Goal: Task Accomplishment & Management: Use online tool/utility

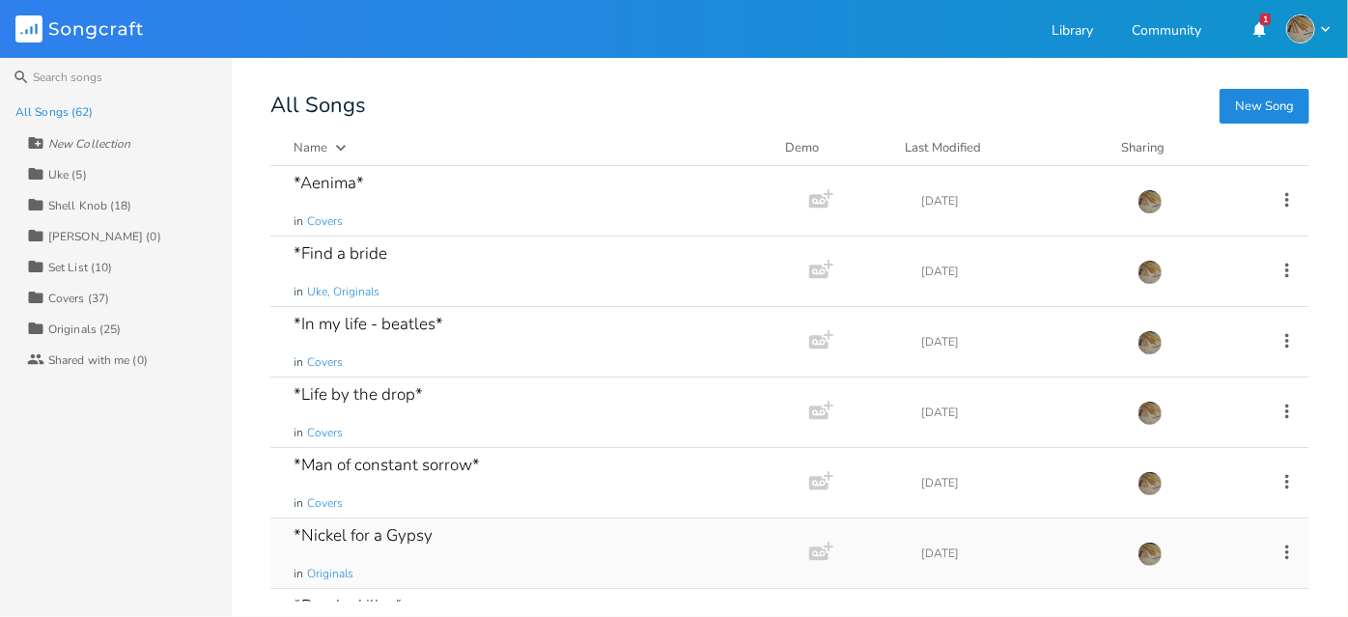
click at [512, 527] on div "*[PERSON_NAME] for a Gypsy in Originals" at bounding box center [536, 554] width 485 height 70
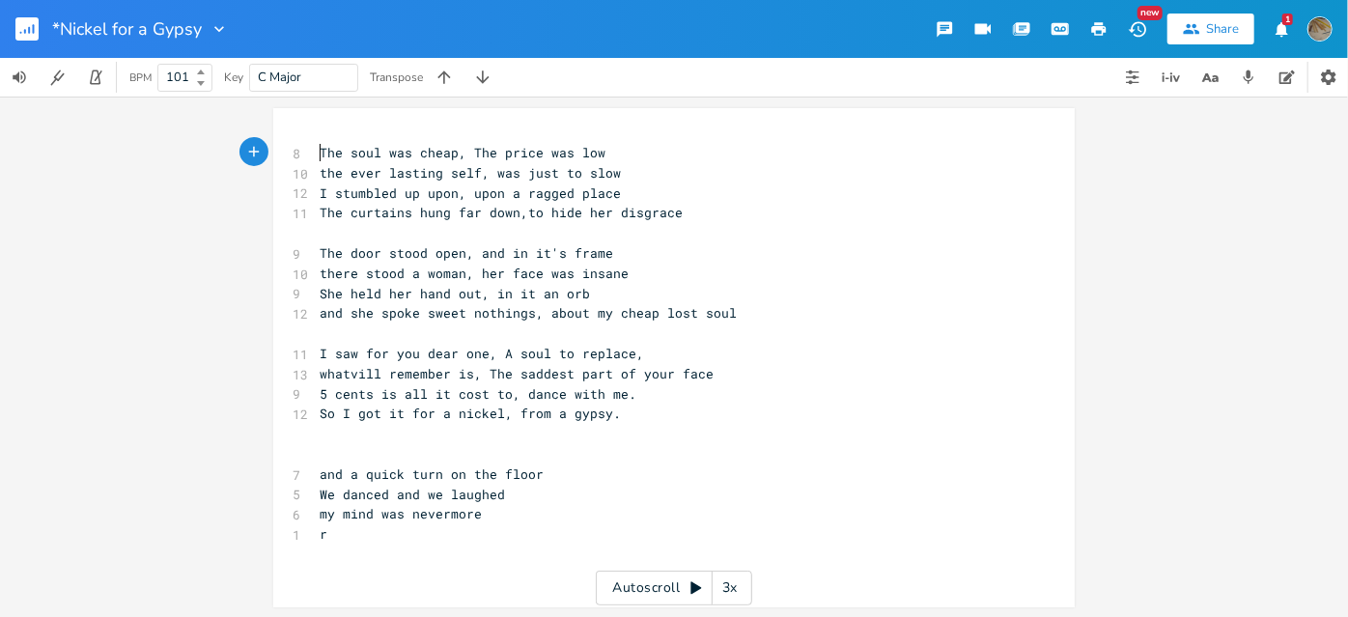
click at [320, 154] on span "The soul was cheap, The price was low" at bounding box center [463, 152] width 286 height 17
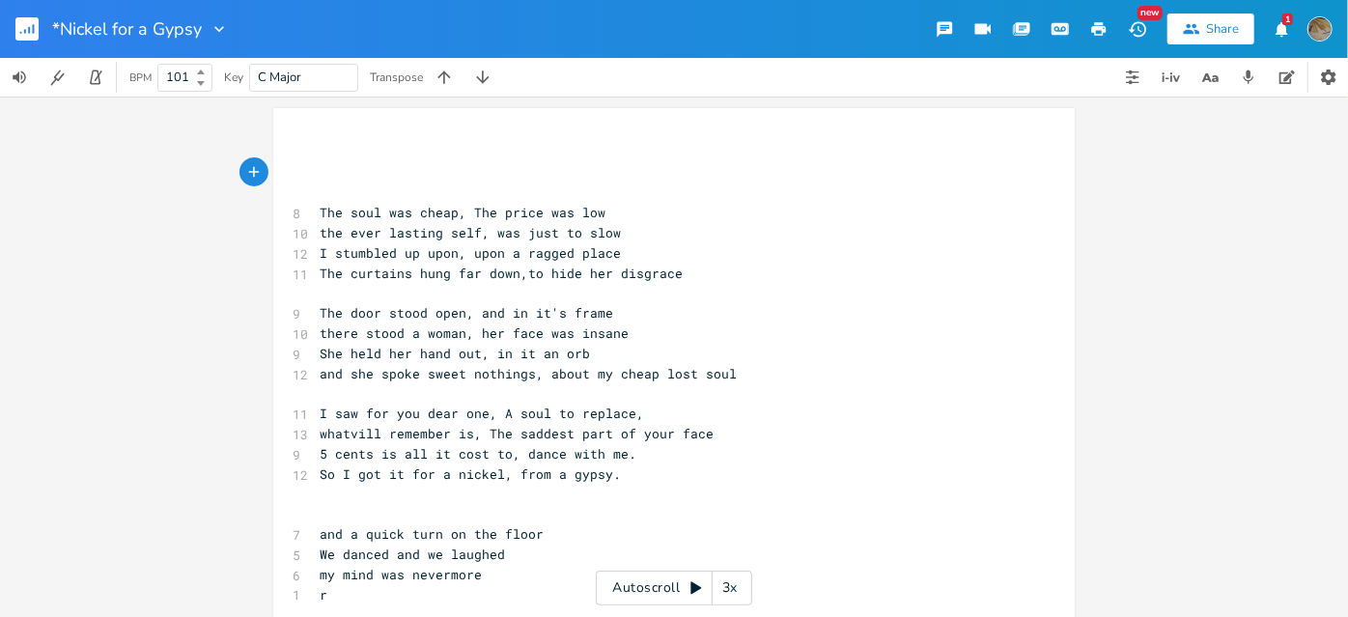
scroll to position [0, 8]
type textarea "A C D E"
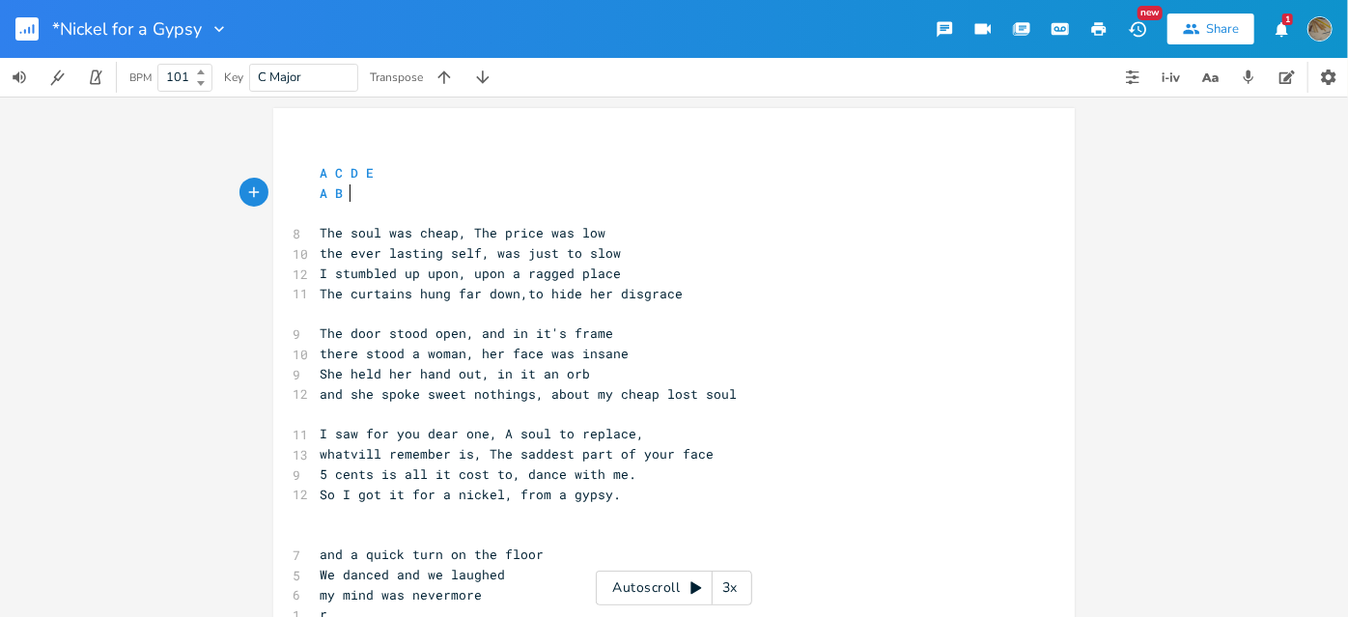
type textarea "A B C"
click at [491, 241] on span "The soul was cheap, The price was low" at bounding box center [463, 232] width 286 height 17
click at [30, 29] on rect "button" at bounding box center [26, 28] width 23 height 23
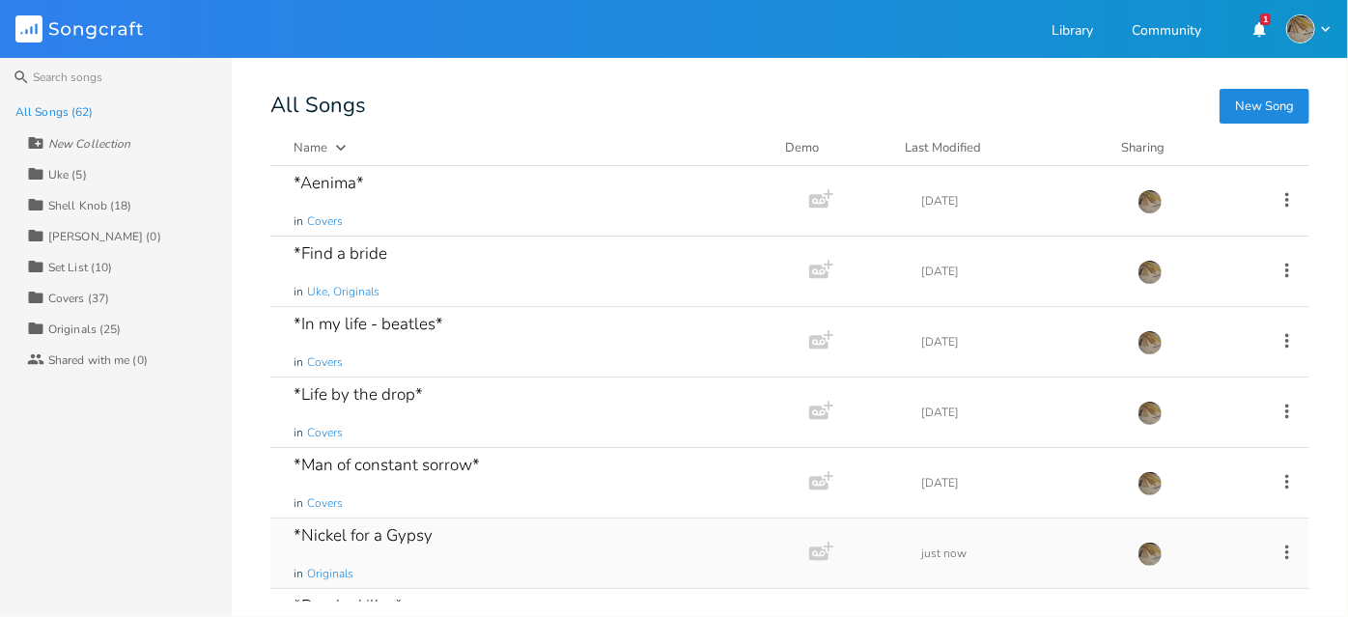
click at [475, 532] on div "*[PERSON_NAME] for a Gypsy in Originals" at bounding box center [536, 554] width 485 height 70
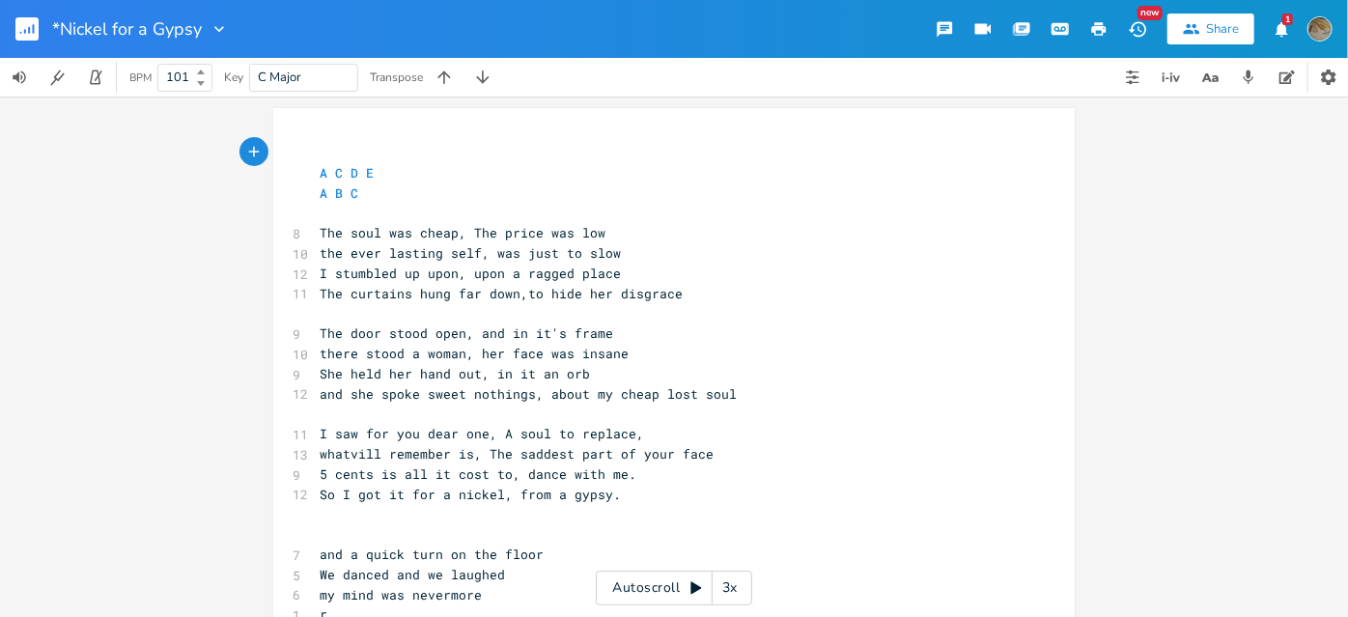
click at [27, 22] on rect "button" at bounding box center [26, 28] width 23 height 23
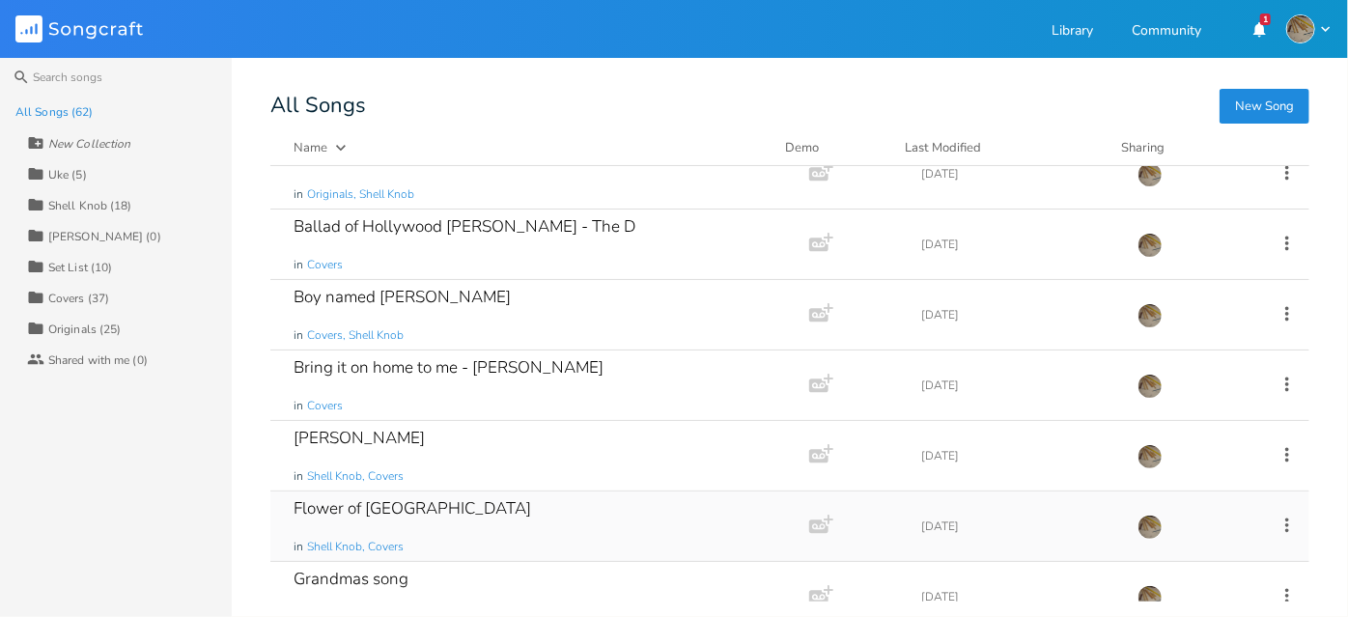
scroll to position [1053, 0]
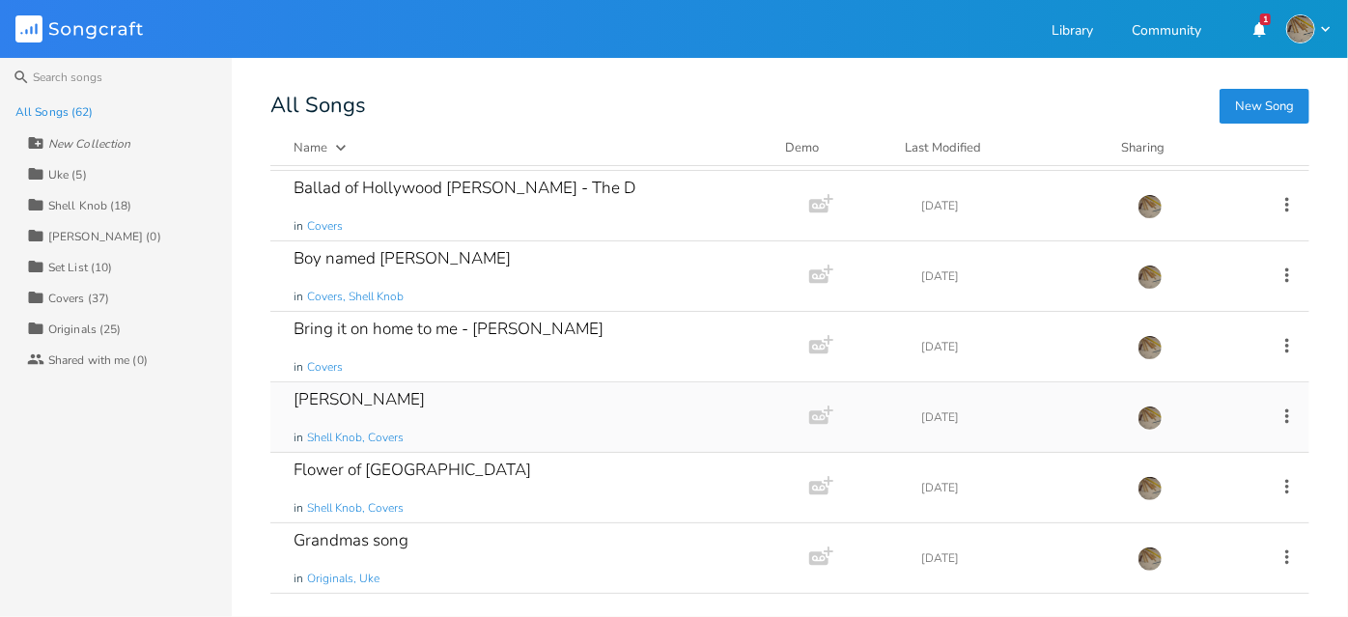
click at [461, 397] on div "[PERSON_NAME] in Shell Knob, Covers" at bounding box center [536, 418] width 485 height 70
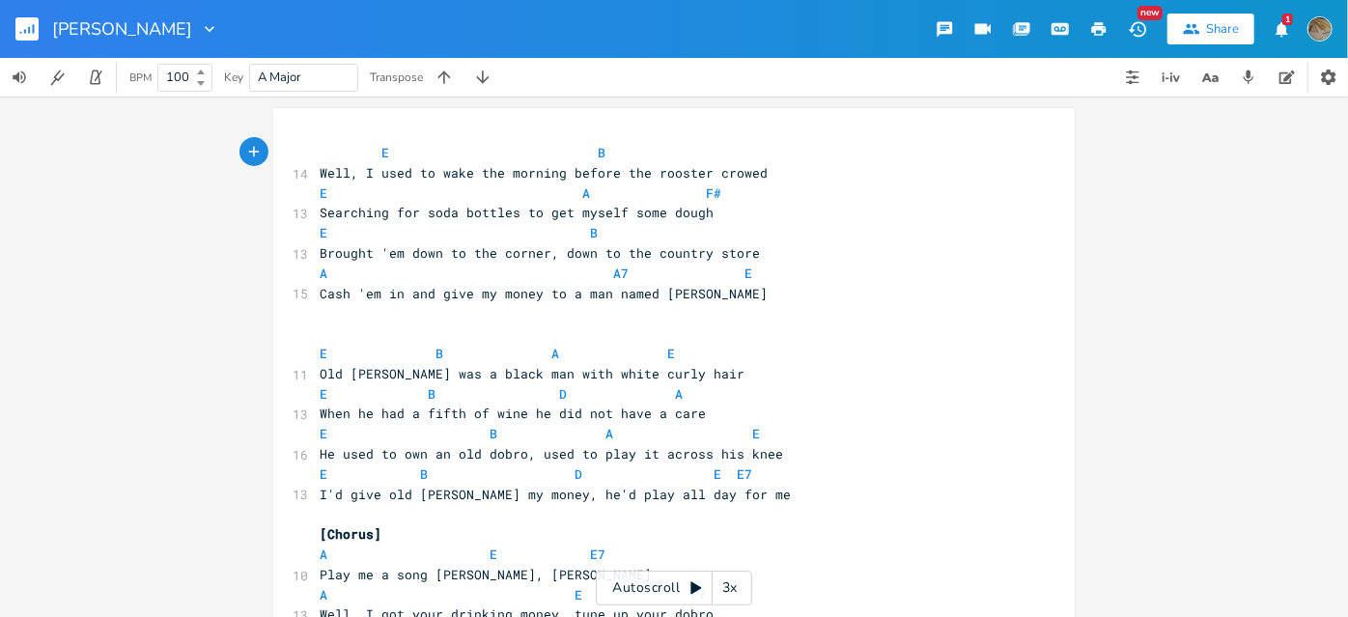
click at [693, 586] on icon at bounding box center [696, 588] width 11 height 13
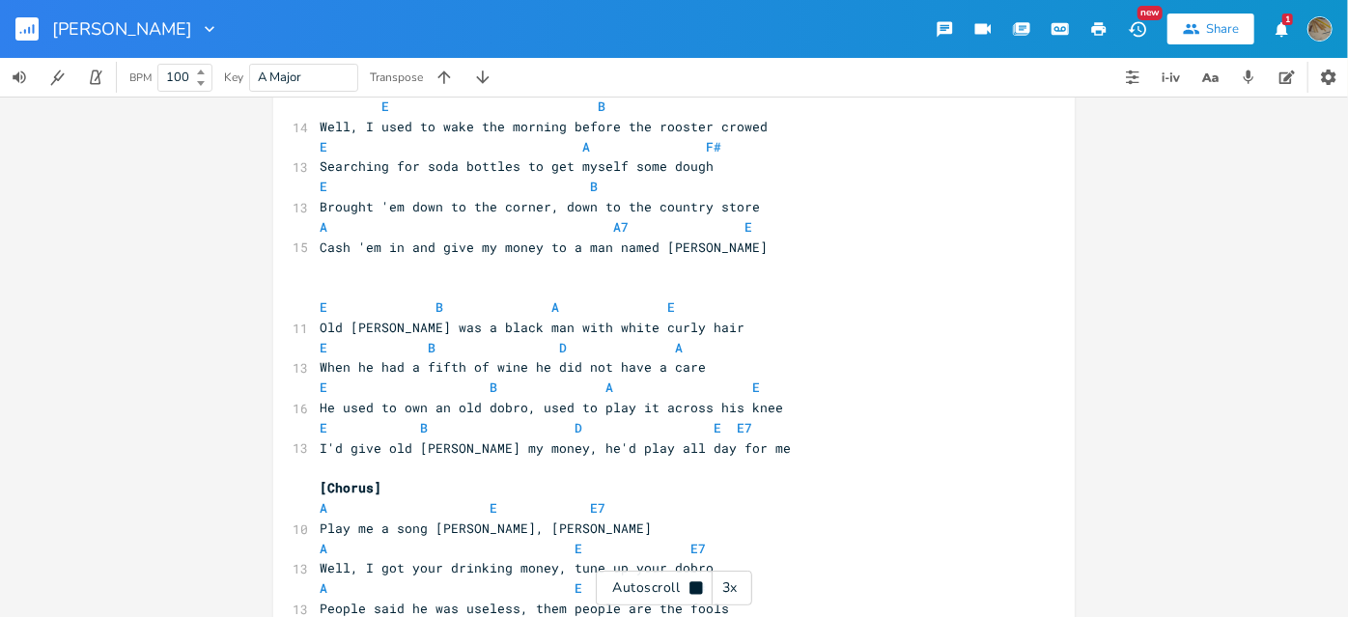
click at [732, 584] on div "3x" at bounding box center [730, 588] width 35 height 35
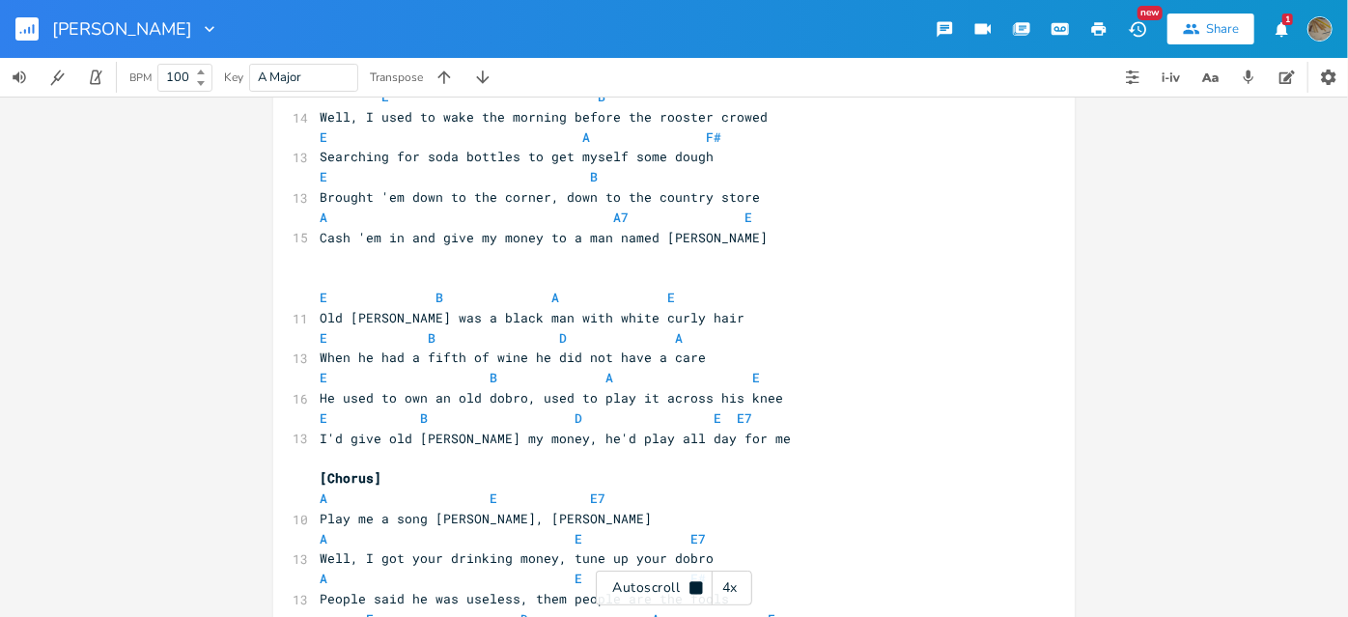
click at [736, 591] on div "4x" at bounding box center [730, 588] width 35 height 35
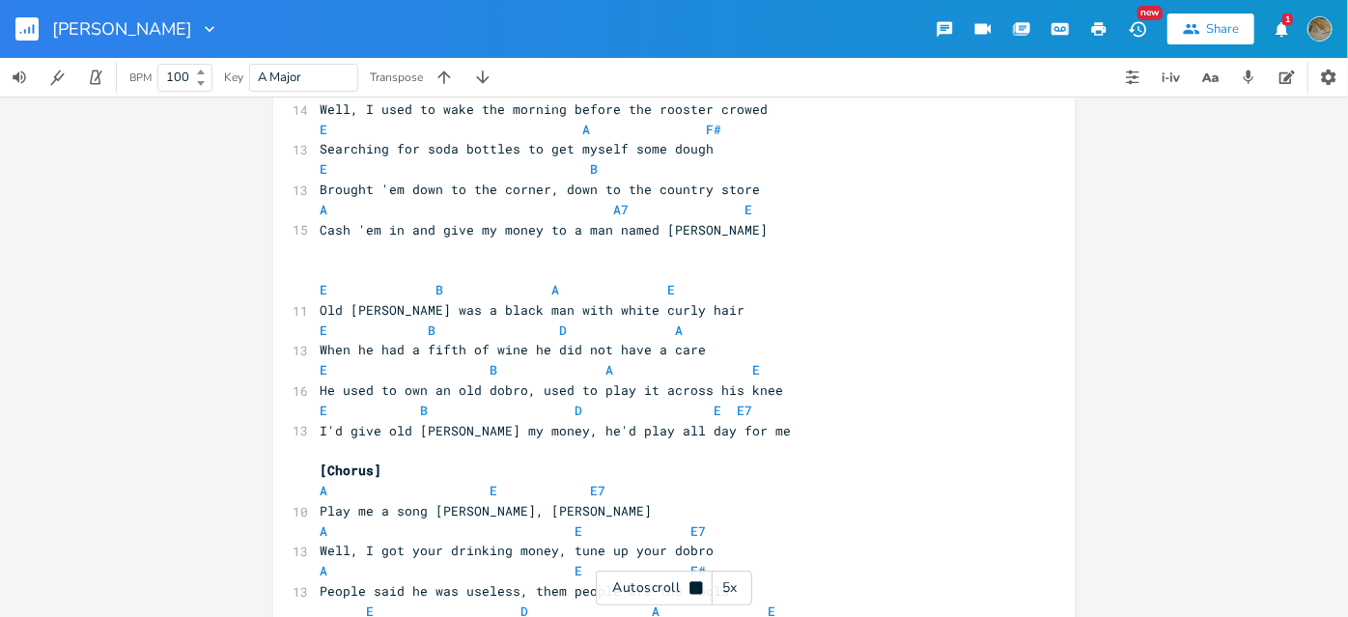
click at [736, 591] on div "5x" at bounding box center [730, 588] width 35 height 35
click at [736, 591] on div "1x" at bounding box center [730, 588] width 35 height 35
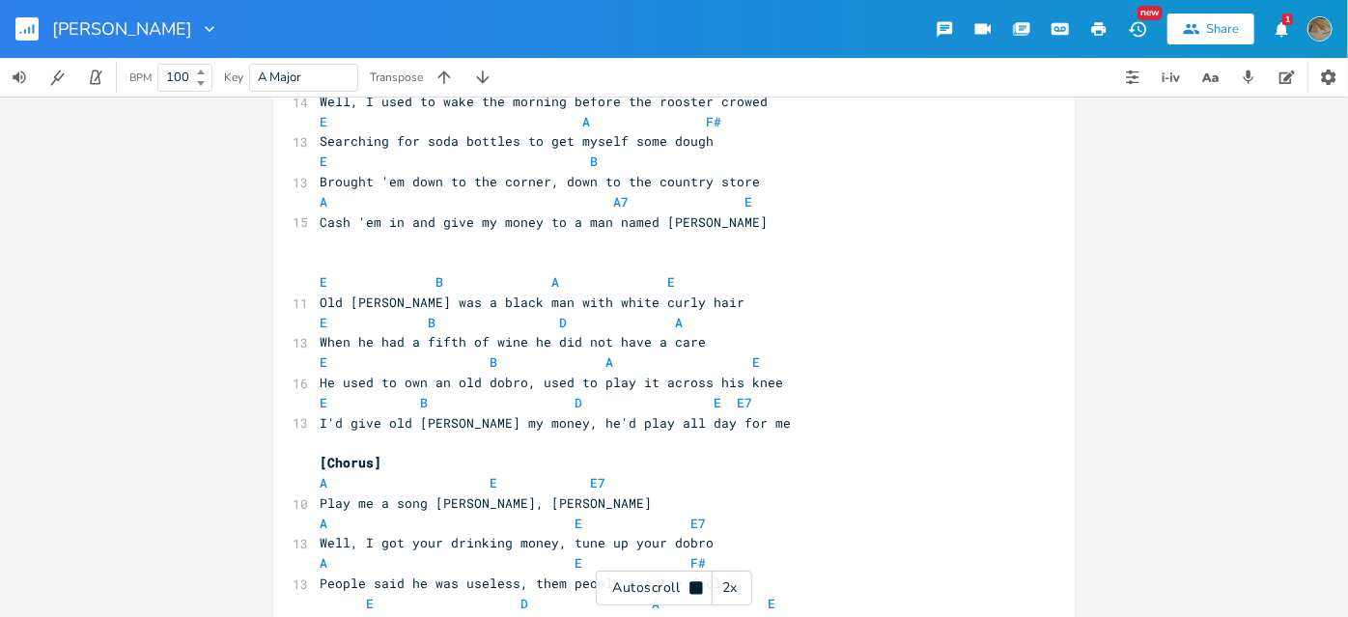
click at [724, 590] on div "2x" at bounding box center [730, 588] width 35 height 35
click at [724, 590] on div "3x" at bounding box center [730, 588] width 35 height 35
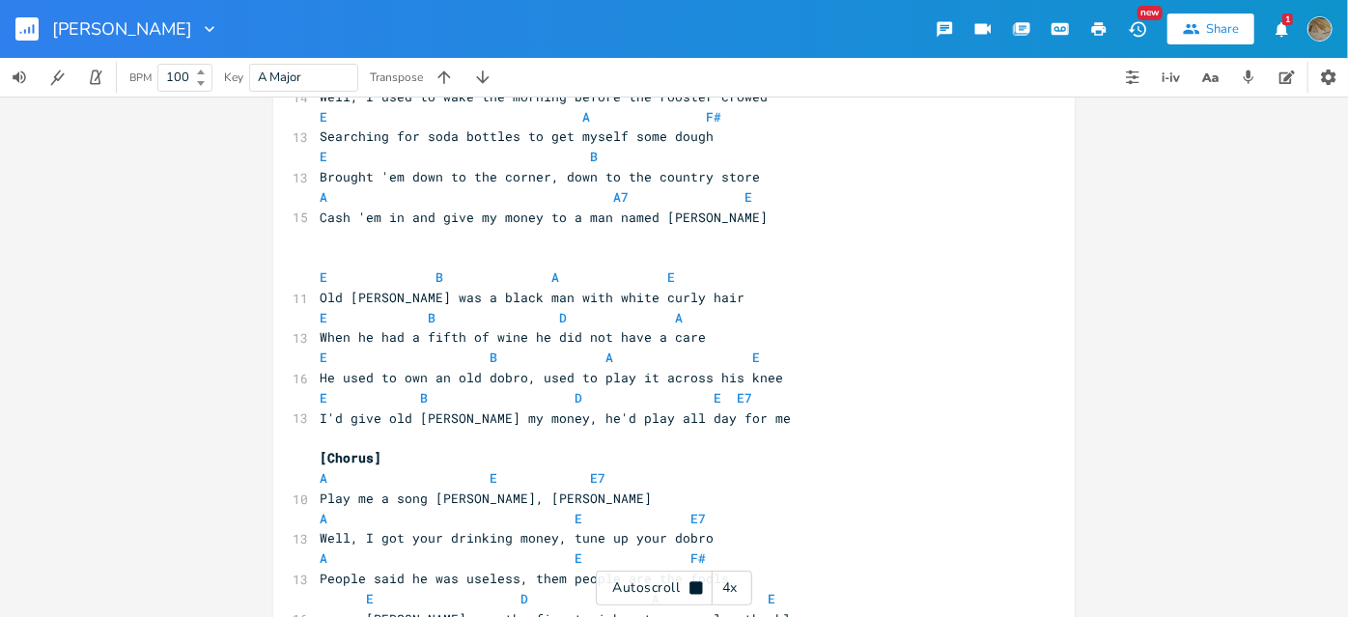
click at [724, 590] on div "4x" at bounding box center [730, 588] width 35 height 35
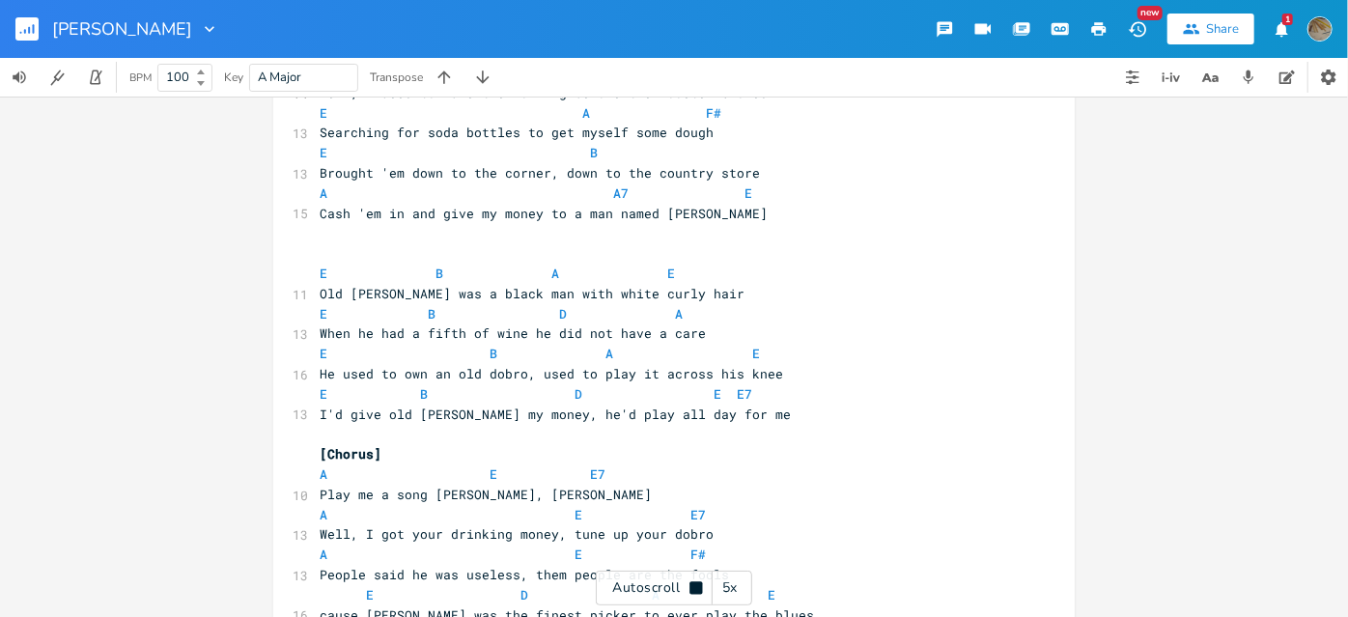
click at [725, 591] on div "5x" at bounding box center [730, 588] width 35 height 35
click at [726, 586] on div "1x" at bounding box center [730, 588] width 35 height 35
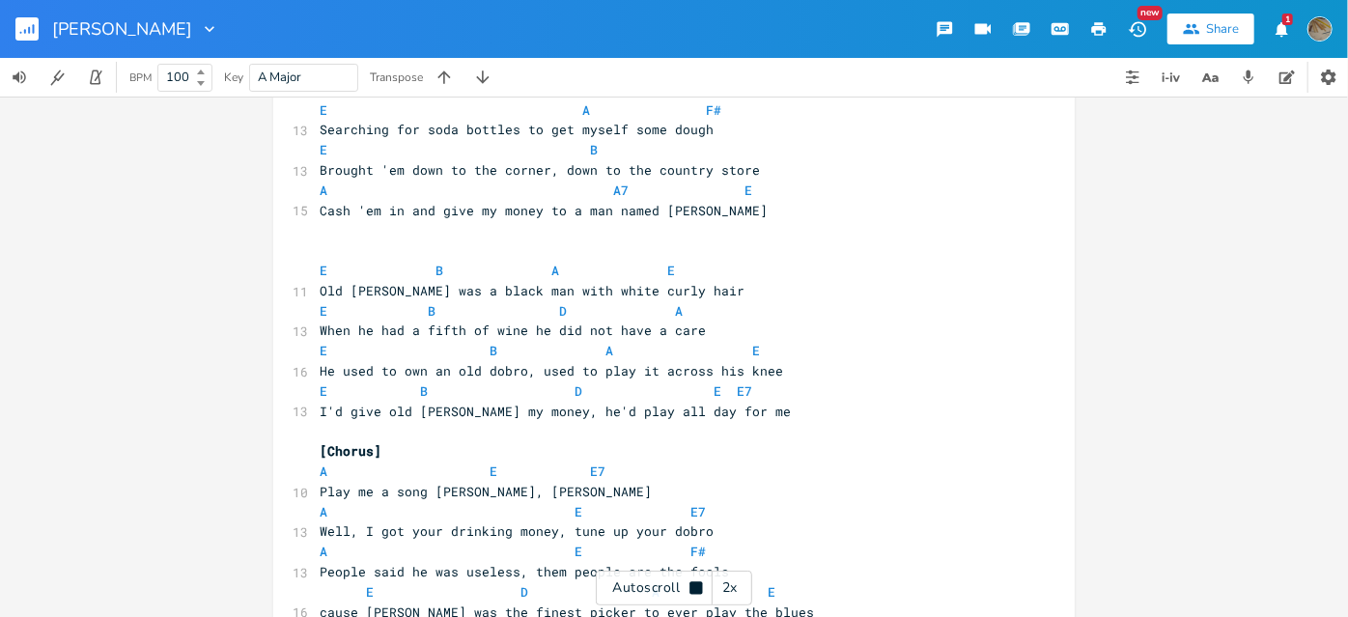
click at [727, 587] on div "2x" at bounding box center [730, 588] width 35 height 35
click at [727, 588] on div "3x" at bounding box center [730, 588] width 35 height 35
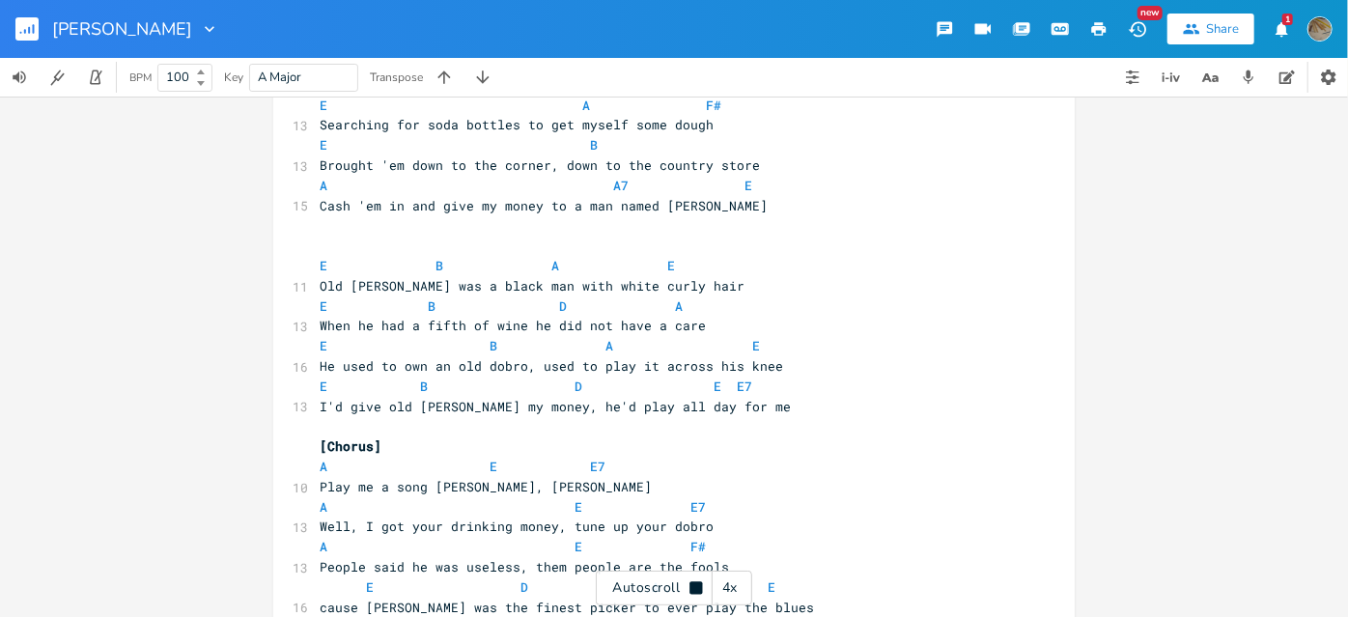
click at [728, 589] on div "4x" at bounding box center [730, 588] width 35 height 35
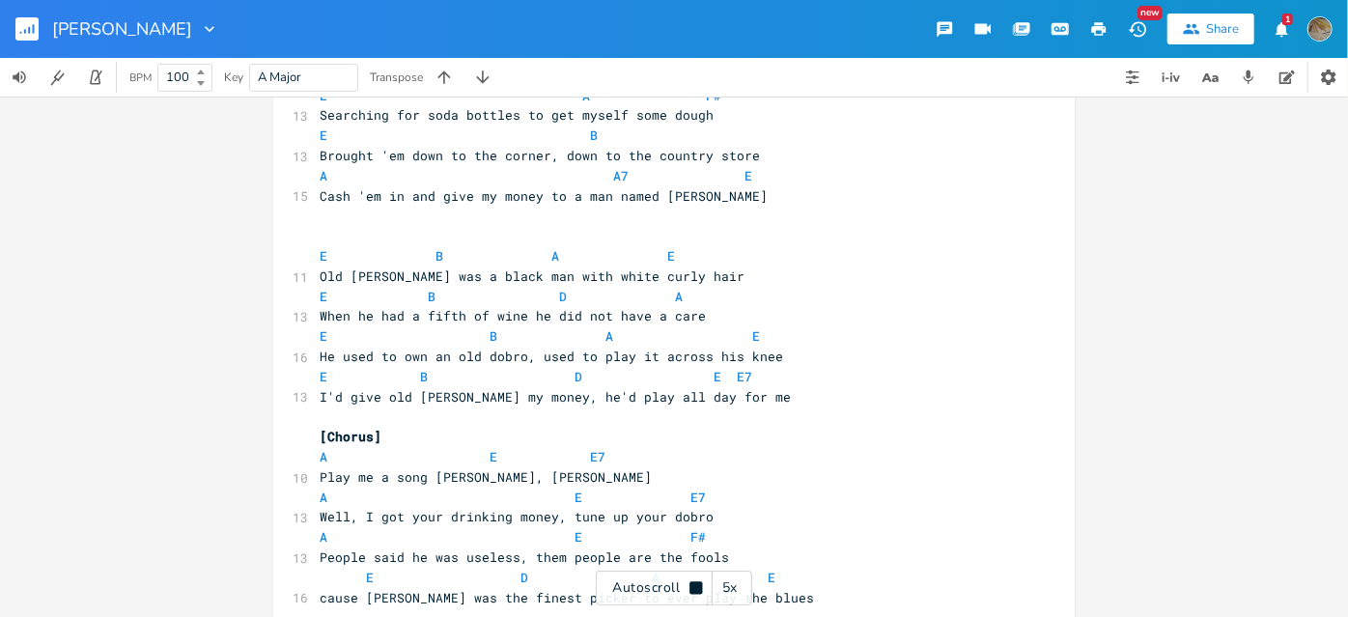
click at [728, 589] on div "5x" at bounding box center [730, 588] width 35 height 35
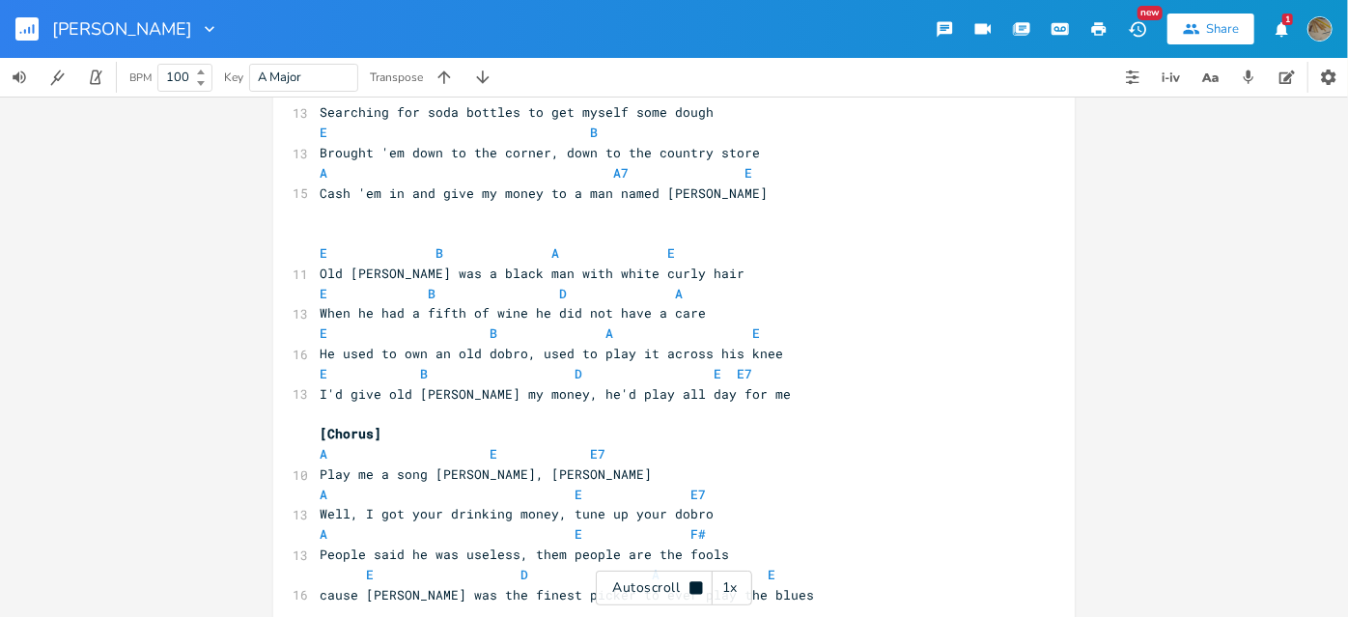
click at [725, 588] on div "1x" at bounding box center [730, 588] width 35 height 35
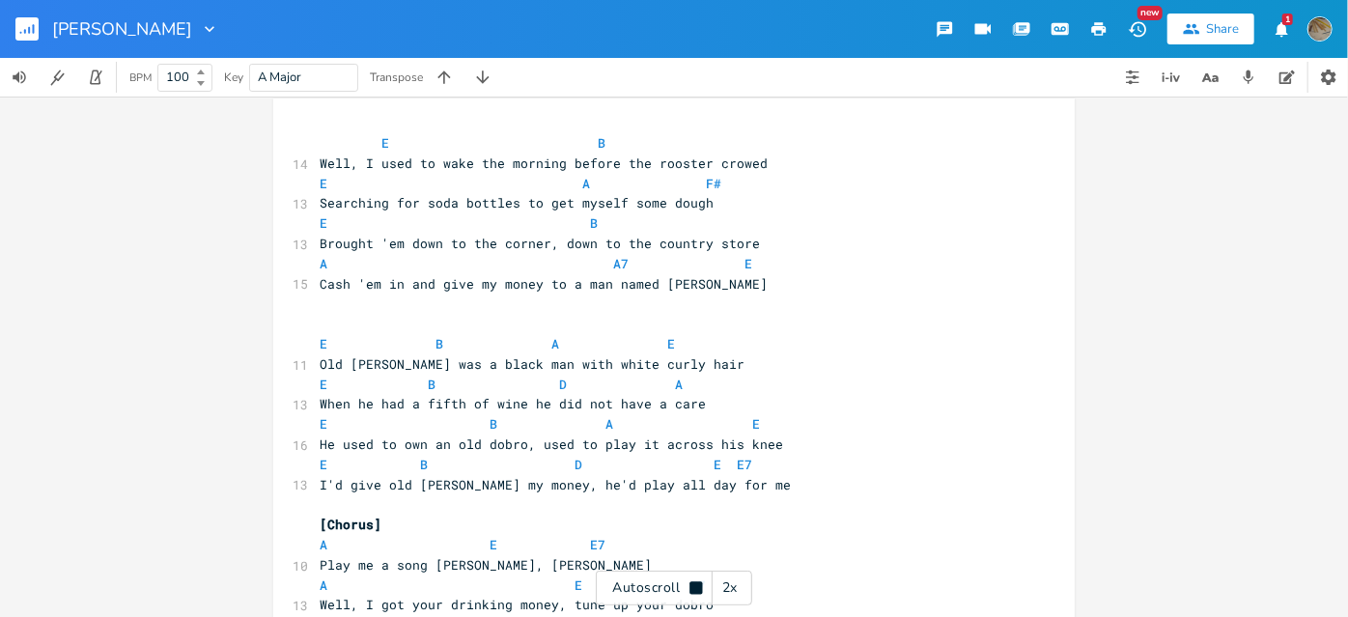
click at [735, 582] on div "2x" at bounding box center [730, 588] width 35 height 35
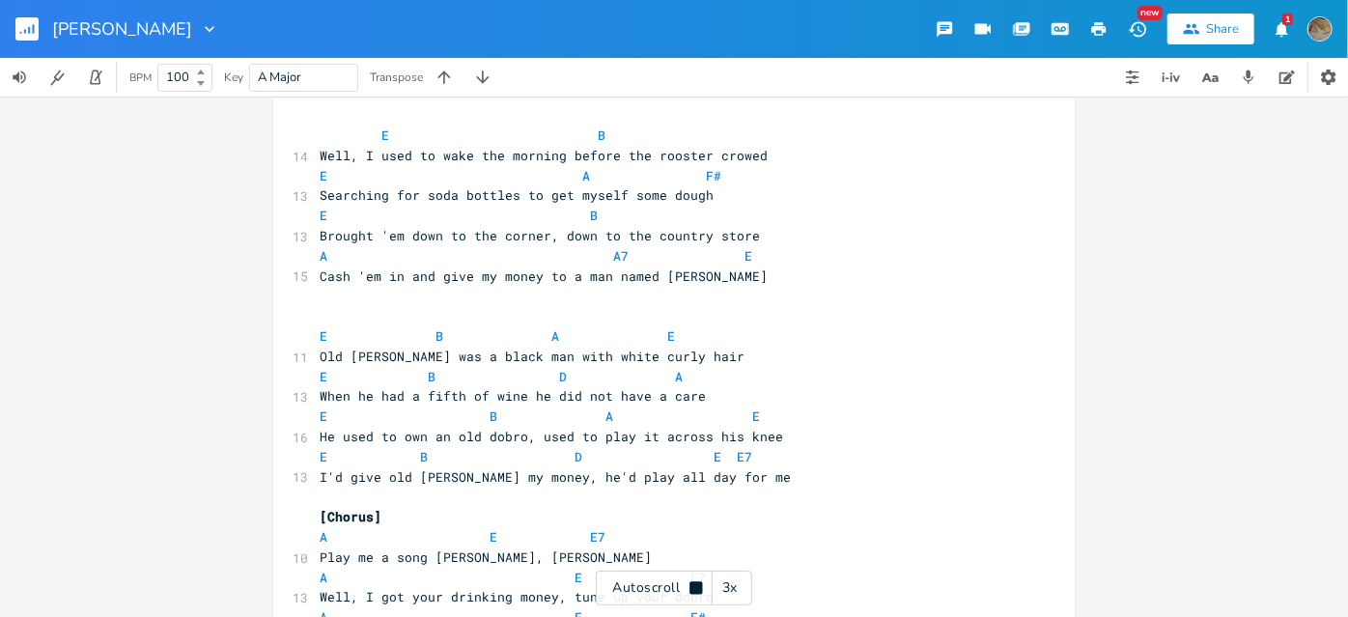
click at [735, 582] on div "3x" at bounding box center [730, 588] width 35 height 35
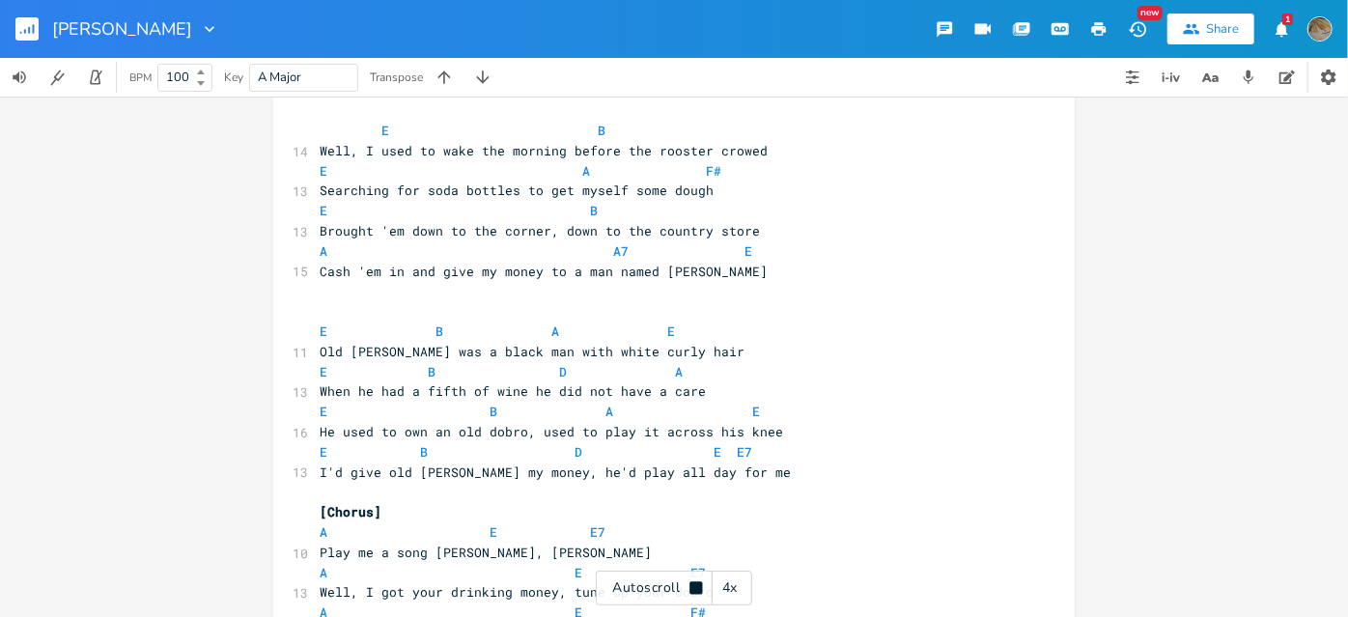
click at [735, 582] on div "4x" at bounding box center [730, 588] width 35 height 35
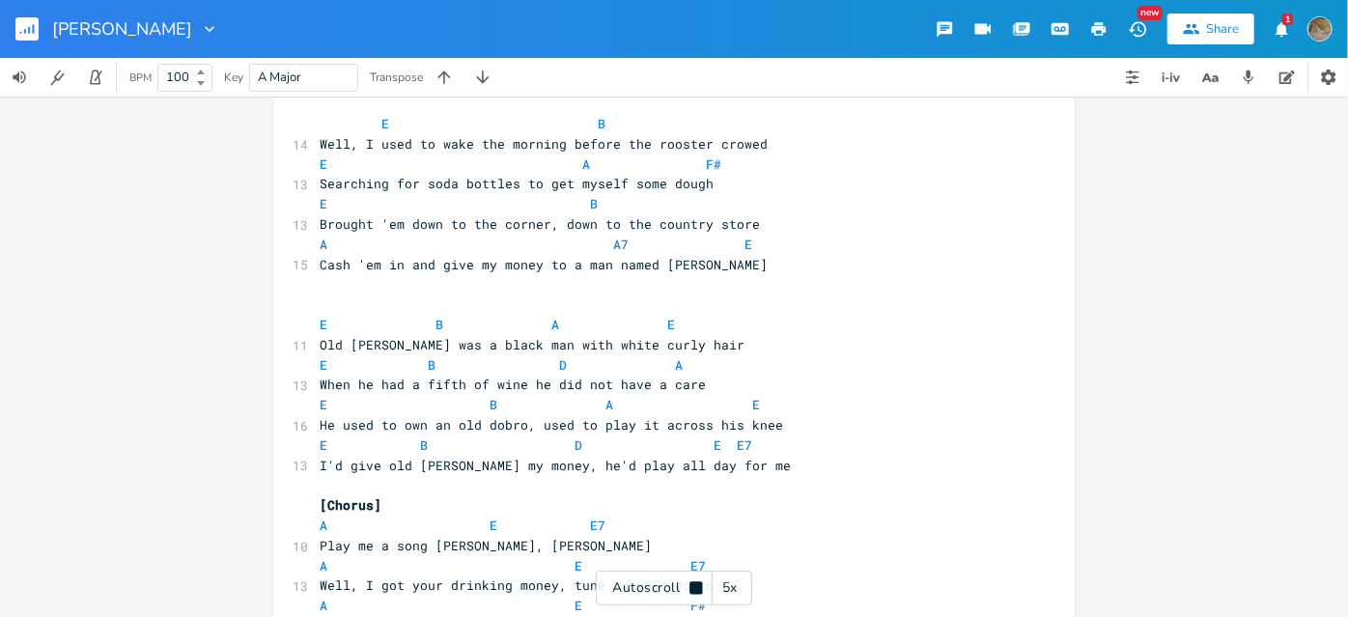
click at [735, 582] on div "5x" at bounding box center [730, 588] width 35 height 35
click at [735, 582] on div "1x" at bounding box center [730, 588] width 35 height 35
click at [735, 582] on div "2x" at bounding box center [730, 588] width 35 height 35
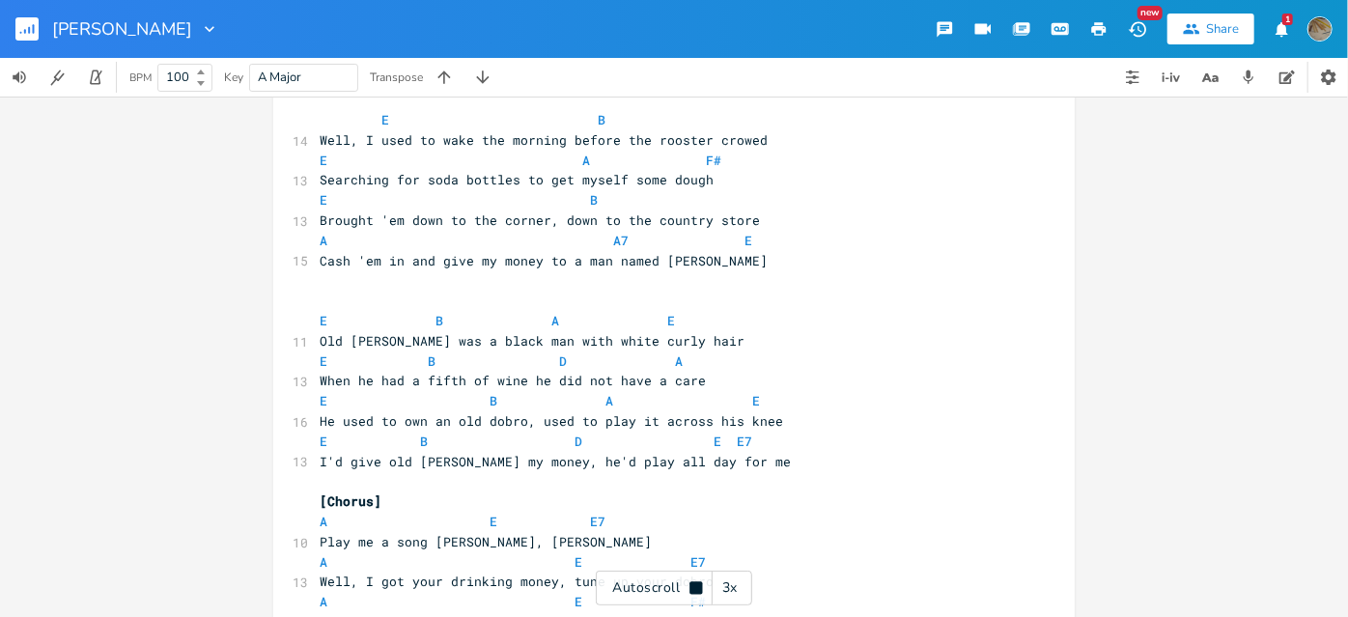
click at [735, 582] on div "3x" at bounding box center [730, 588] width 35 height 35
click at [735, 582] on div "4x" at bounding box center [730, 588] width 35 height 35
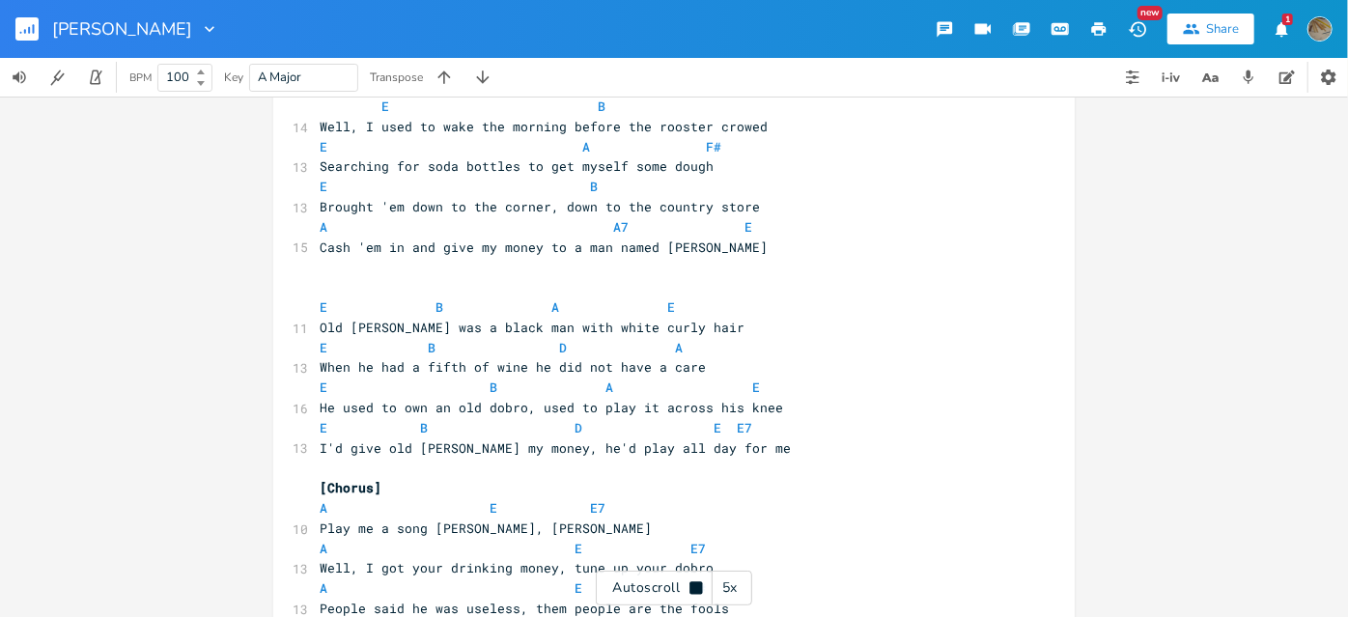
click at [735, 582] on div "5x" at bounding box center [730, 588] width 35 height 35
click at [735, 582] on div "1x" at bounding box center [730, 588] width 35 height 35
click at [735, 582] on div "2x" at bounding box center [730, 588] width 35 height 35
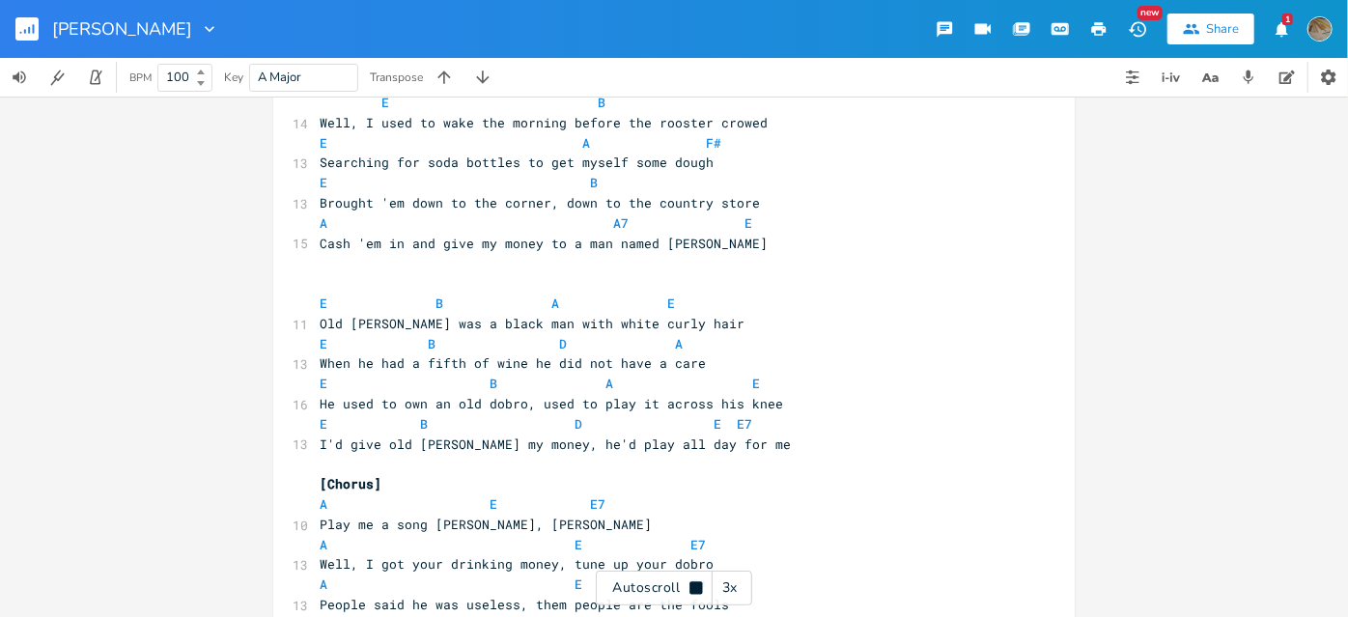
click at [735, 582] on div "3x" at bounding box center [730, 588] width 35 height 35
click at [735, 582] on div "4x" at bounding box center [730, 588] width 35 height 35
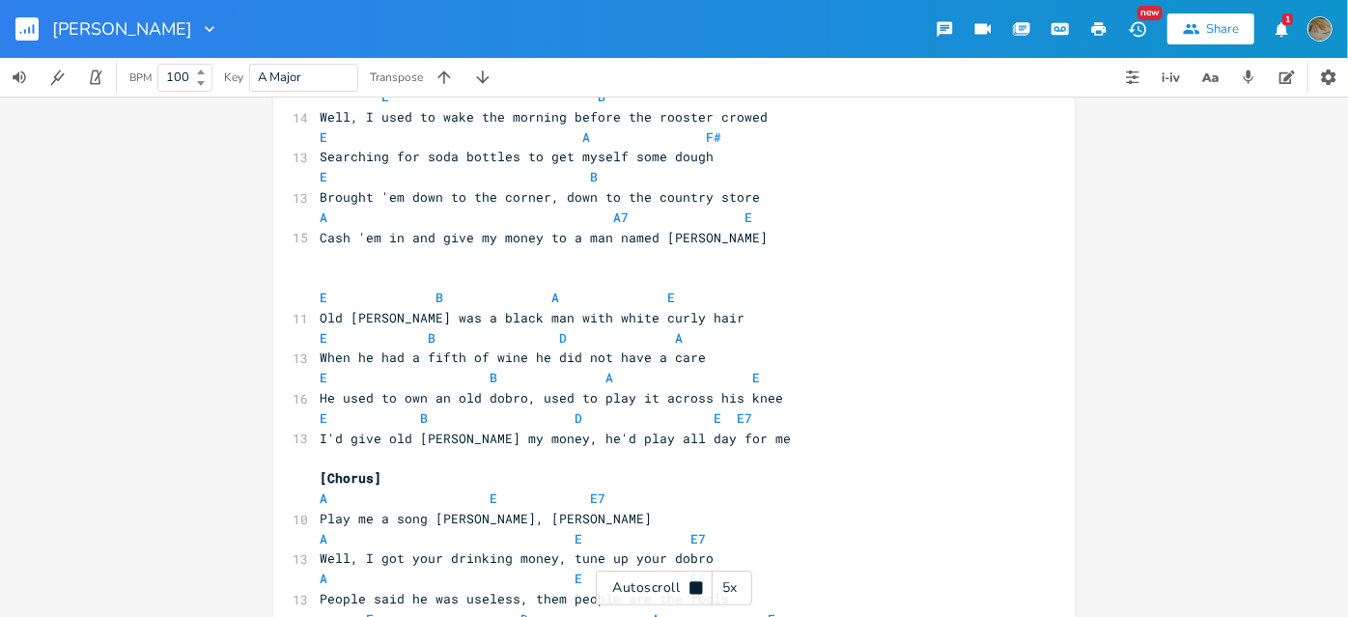
click at [735, 582] on div "5x" at bounding box center [730, 588] width 35 height 35
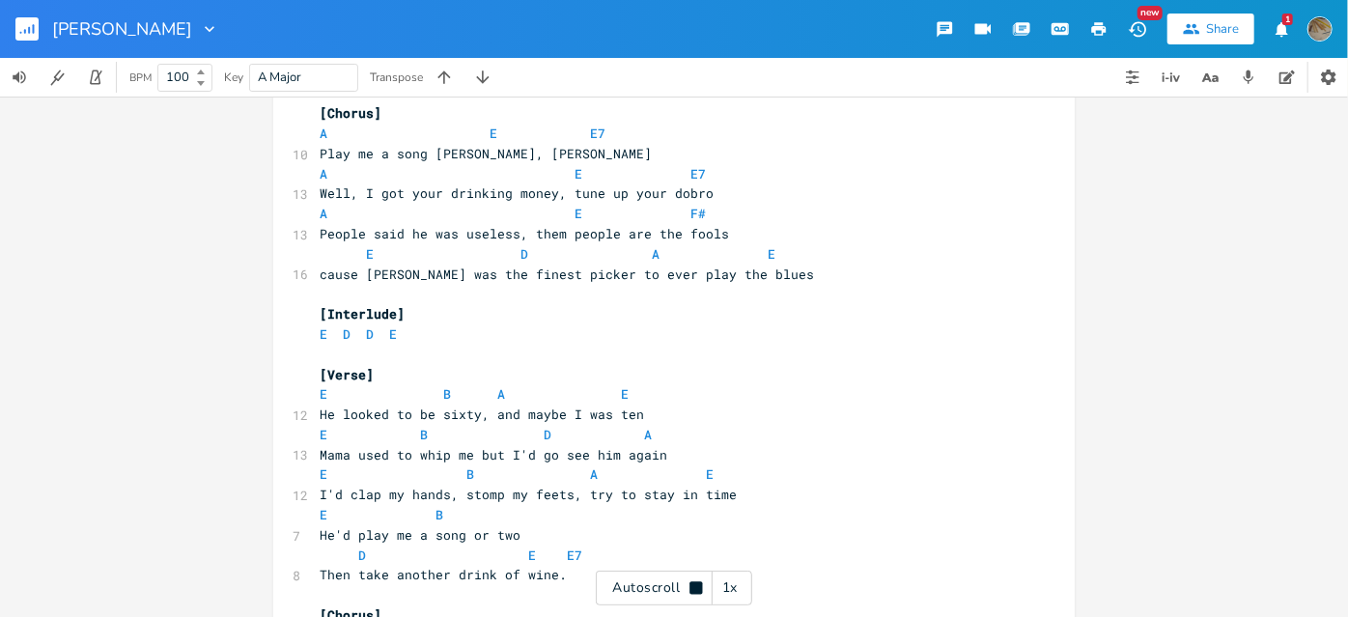
click at [724, 591] on div "1x" at bounding box center [730, 588] width 35 height 35
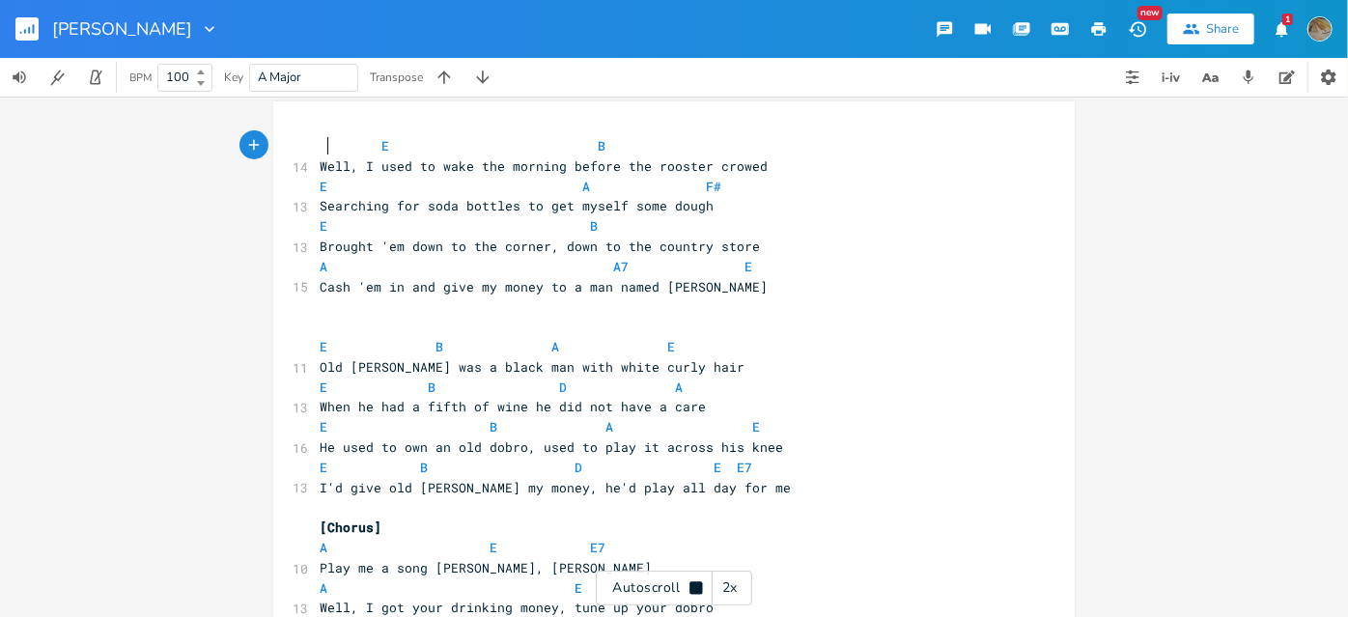
click at [320, 149] on span "E B" at bounding box center [463, 145] width 286 height 17
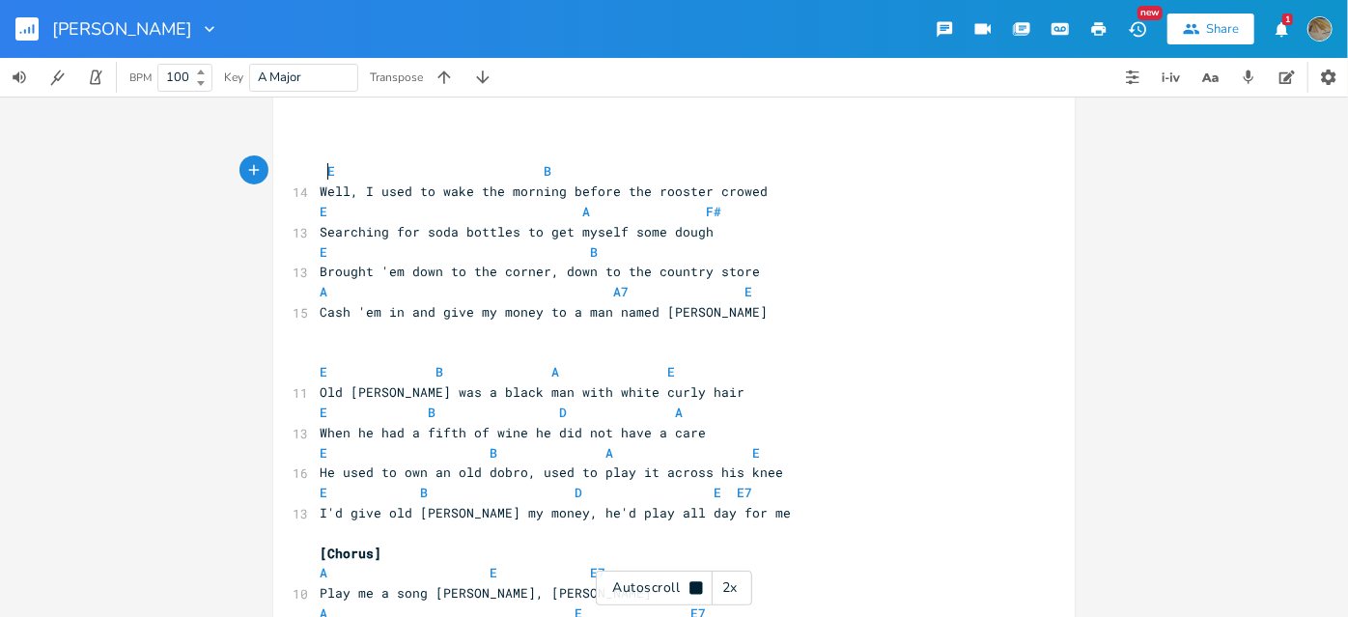
click at [316, 165] on pre "E B" at bounding box center [664, 171] width 697 height 20
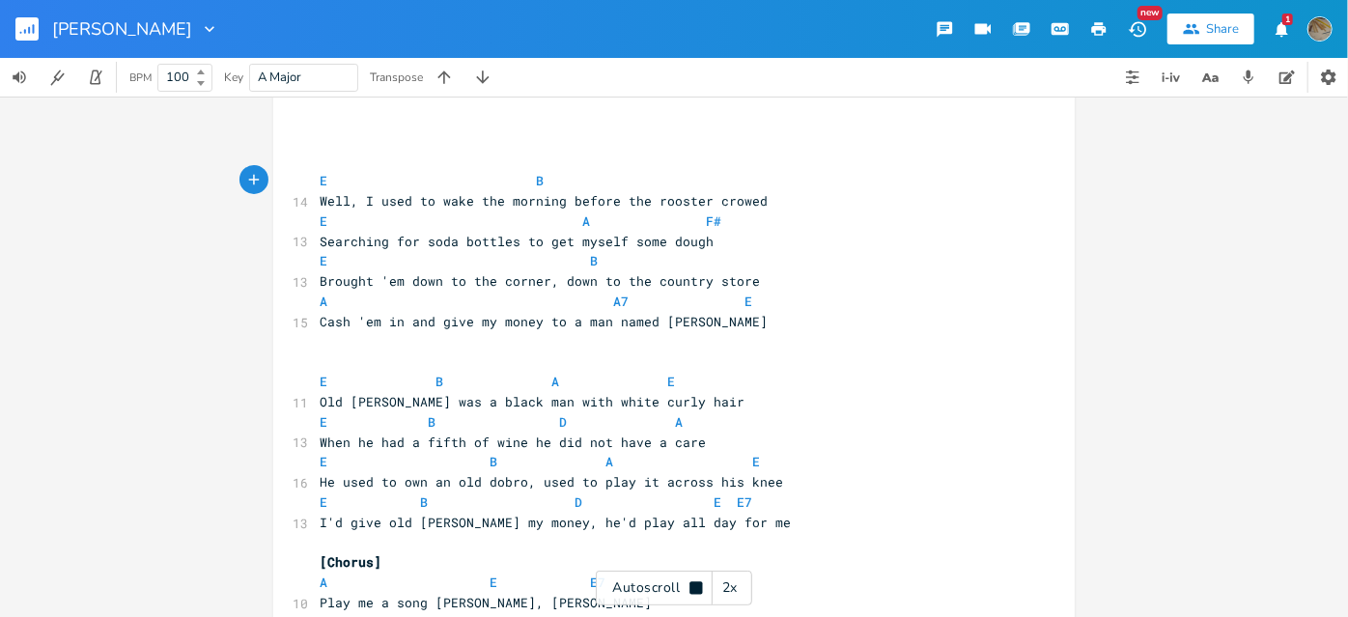
click at [326, 348] on pre "​" at bounding box center [664, 342] width 697 height 20
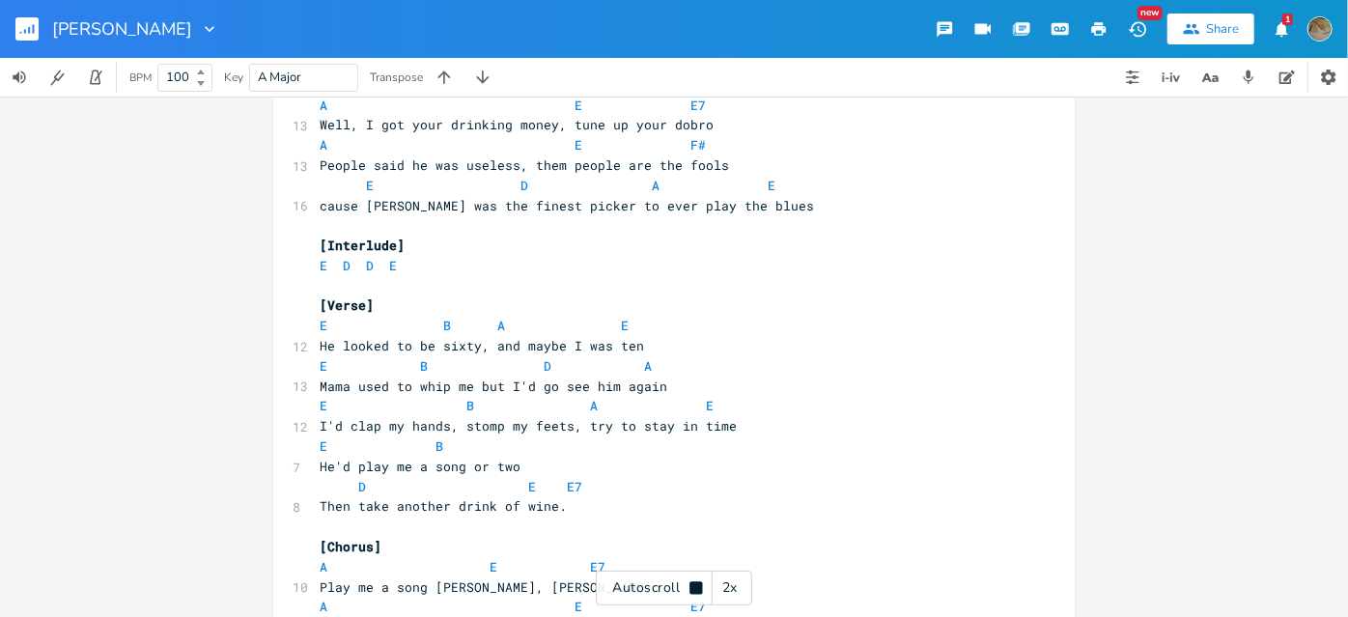
click at [335, 220] on pre "​" at bounding box center [664, 225] width 697 height 20
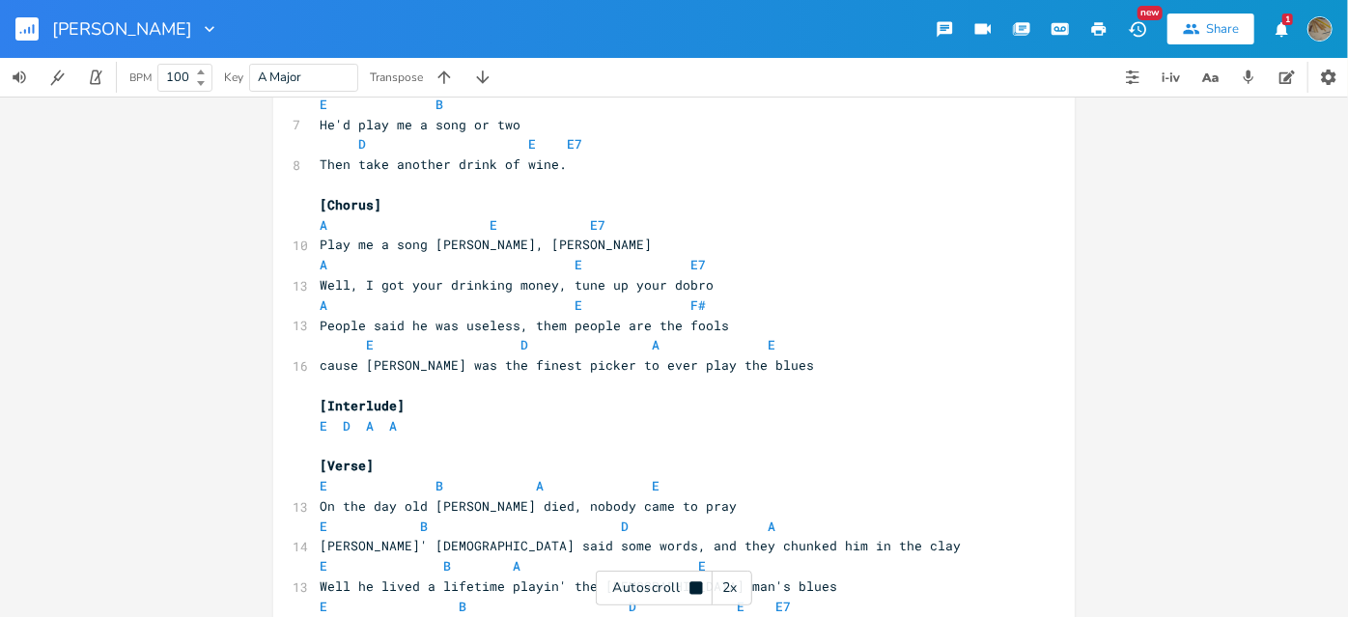
click at [341, 195] on pre "[Chorus]" at bounding box center [664, 205] width 697 height 20
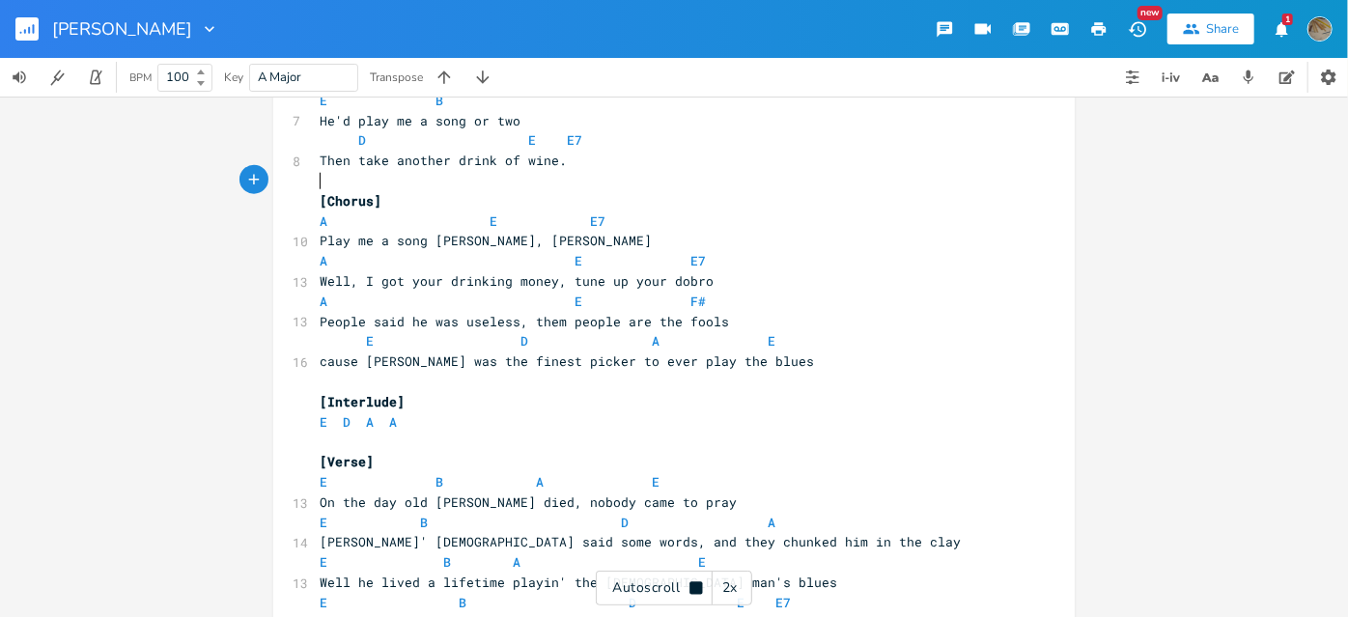
click at [320, 182] on pre "​" at bounding box center [664, 181] width 697 height 20
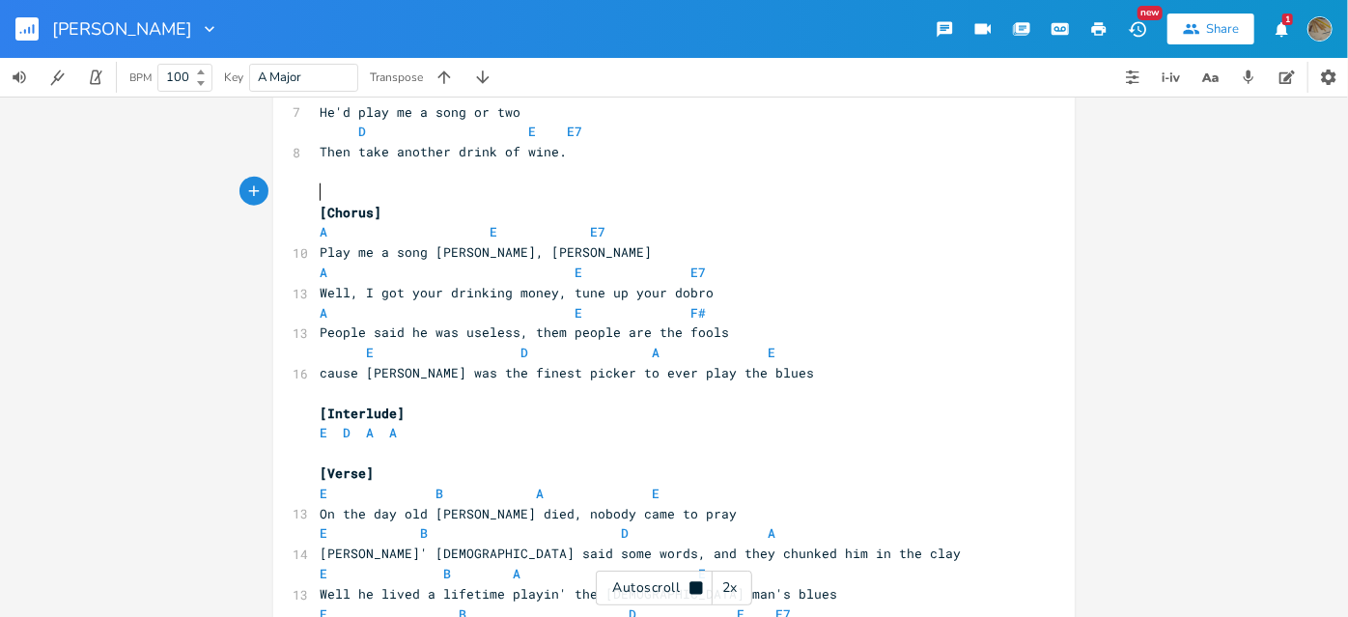
click at [346, 386] on pre "​" at bounding box center [664, 393] width 697 height 20
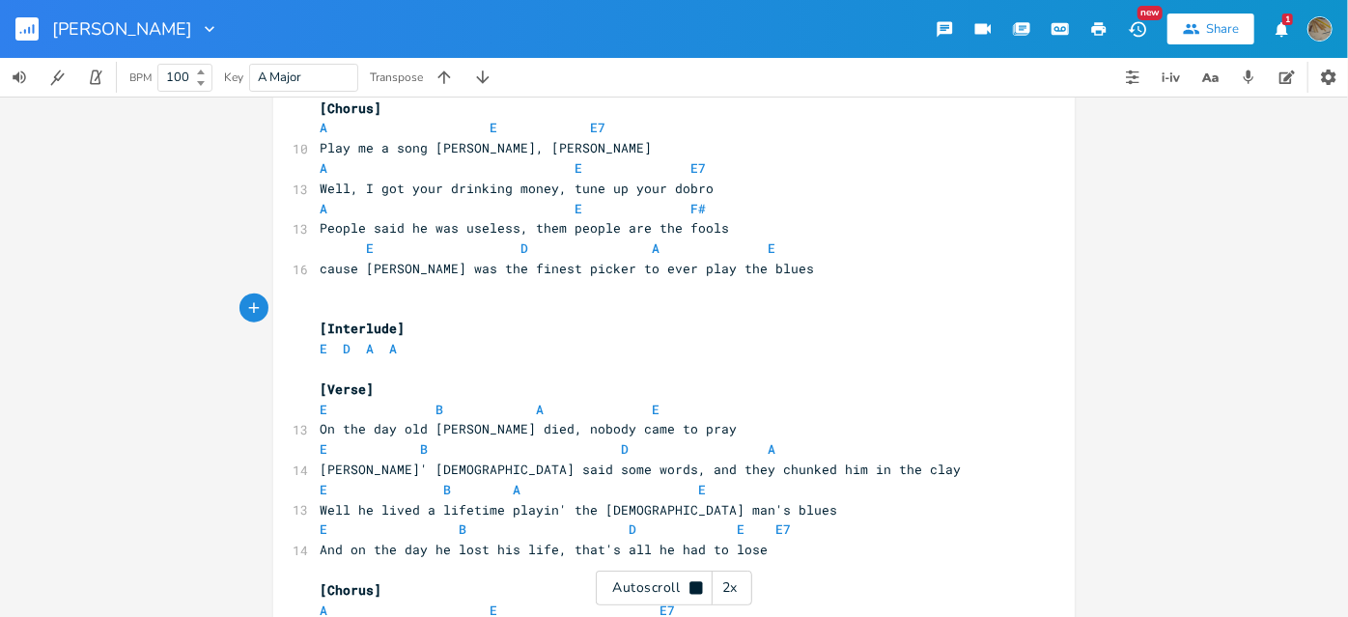
click at [329, 372] on pre "​" at bounding box center [664, 369] width 697 height 20
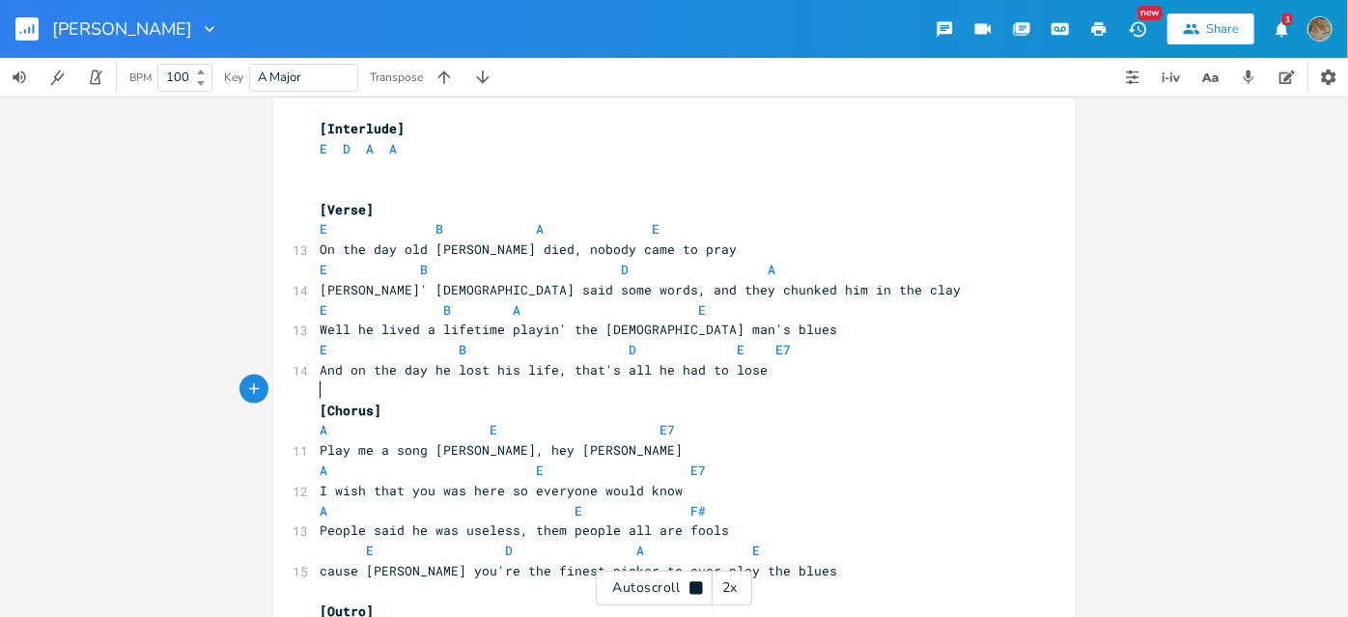
click at [319, 384] on pre "​" at bounding box center [664, 391] width 697 height 20
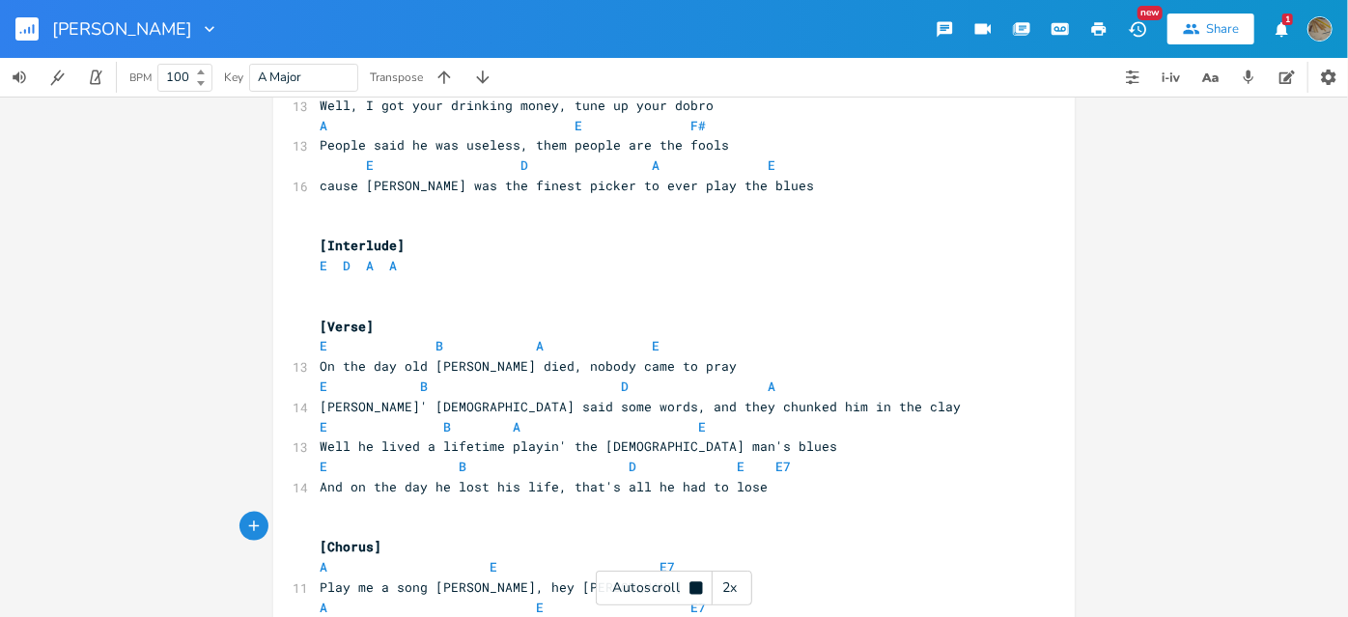
click at [730, 589] on div "2x" at bounding box center [730, 588] width 35 height 35
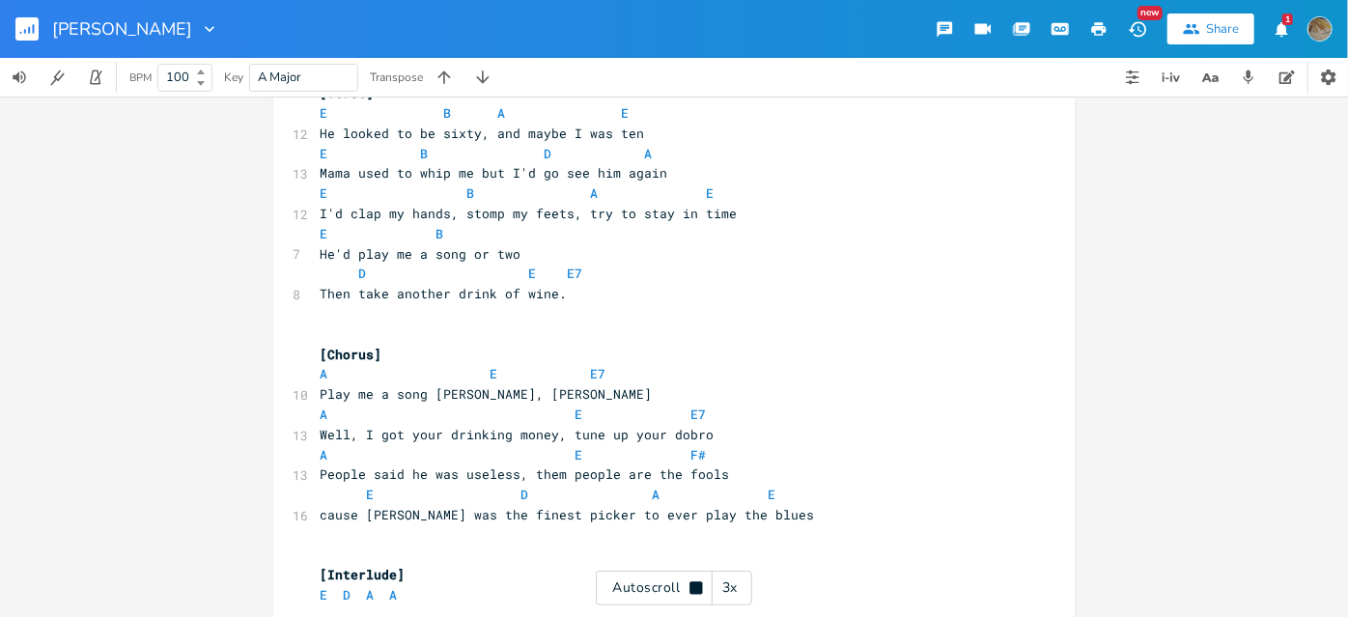
click at [693, 579] on div "Autoscroll 3x" at bounding box center [674, 588] width 156 height 35
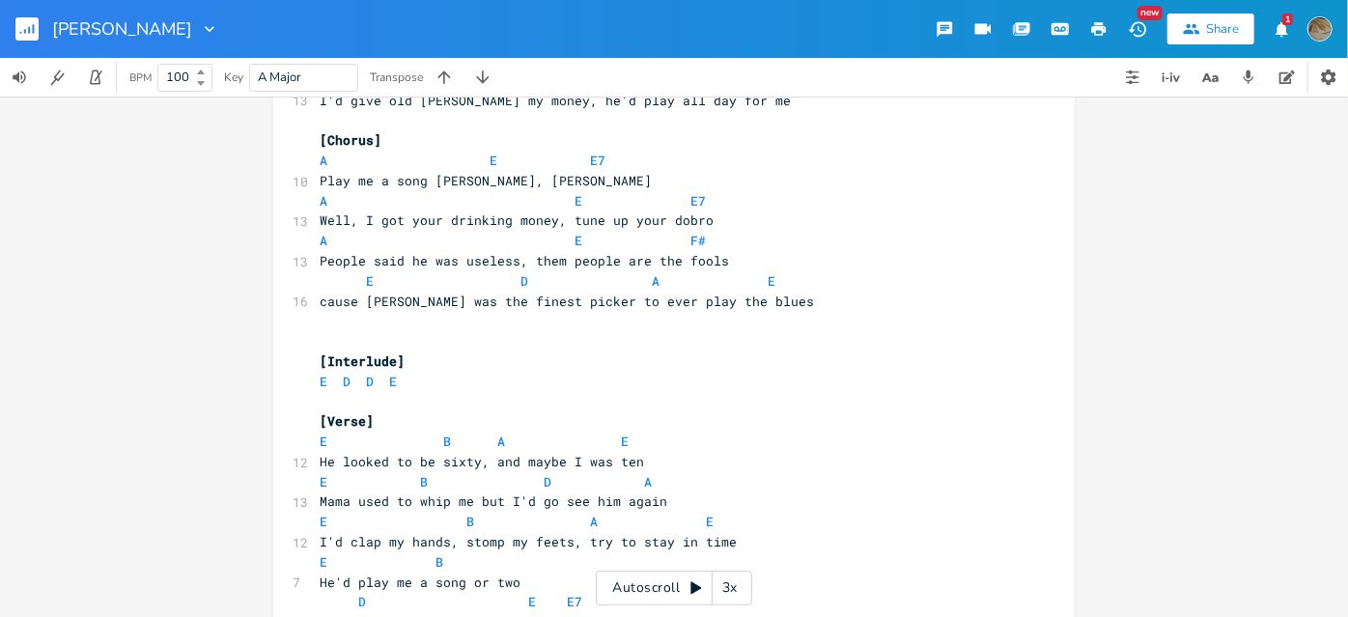
scroll to position [472, 0]
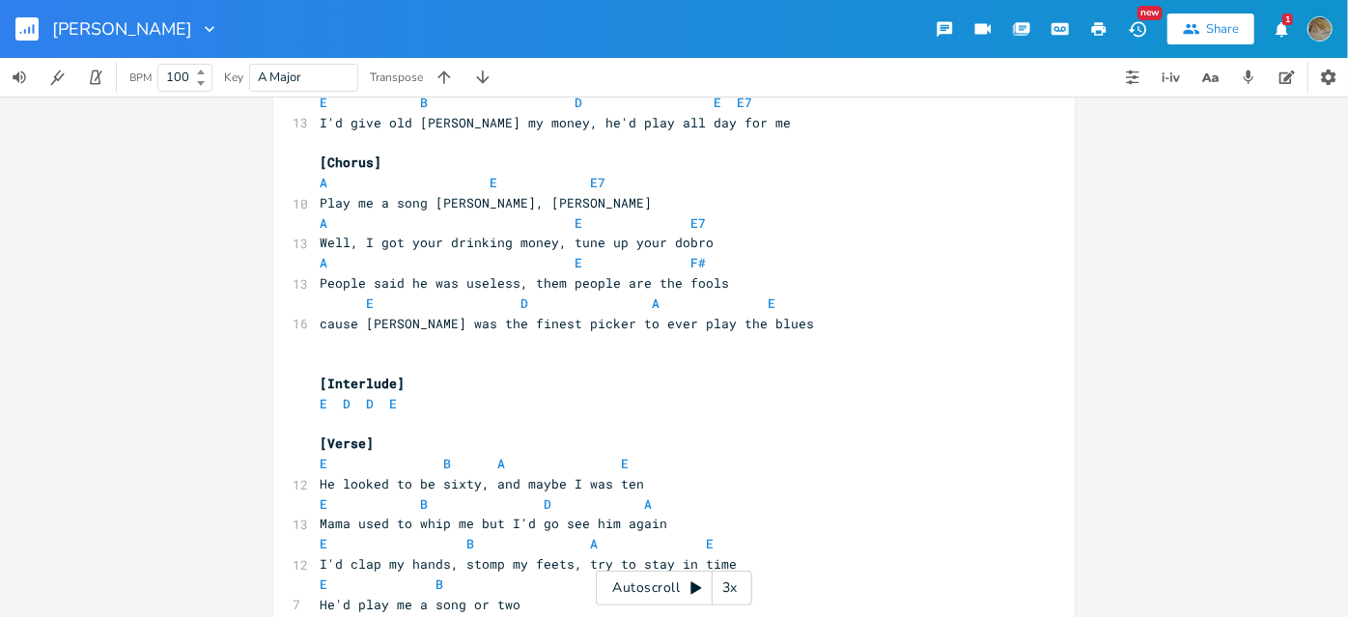
click at [321, 359] on pre "​" at bounding box center [664, 364] width 697 height 20
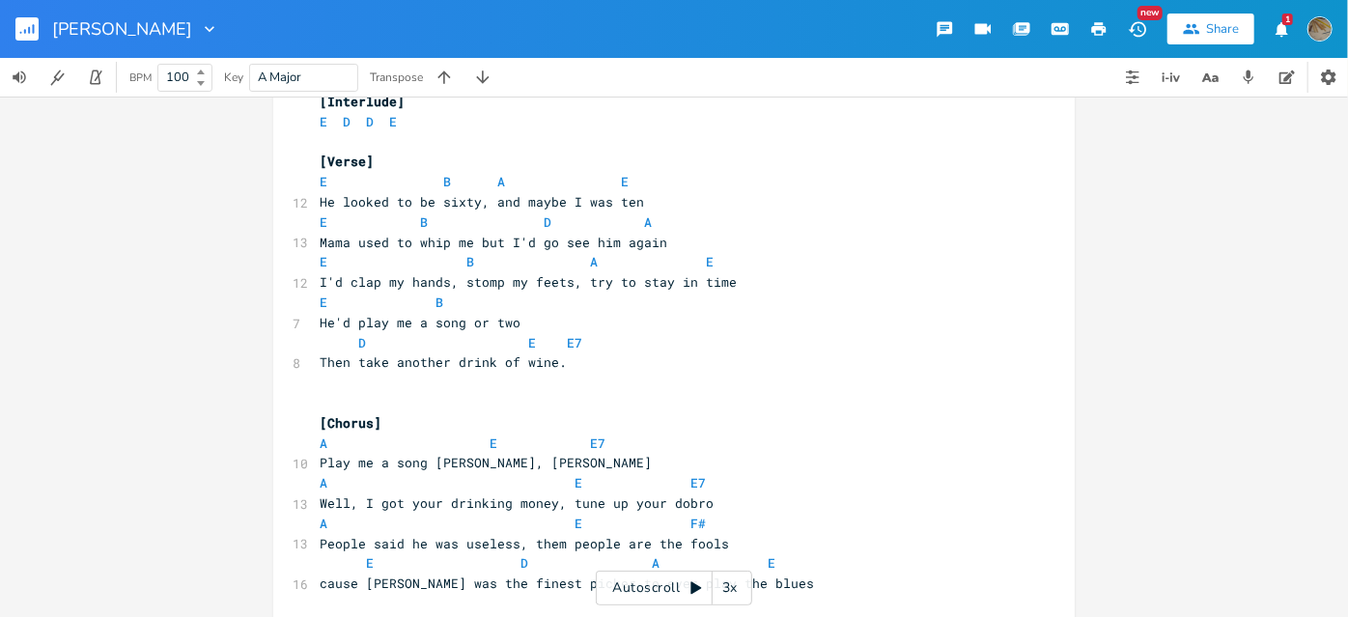
scroll to position [736, 0]
click at [348, 383] on pre "​" at bounding box center [664, 381] width 697 height 20
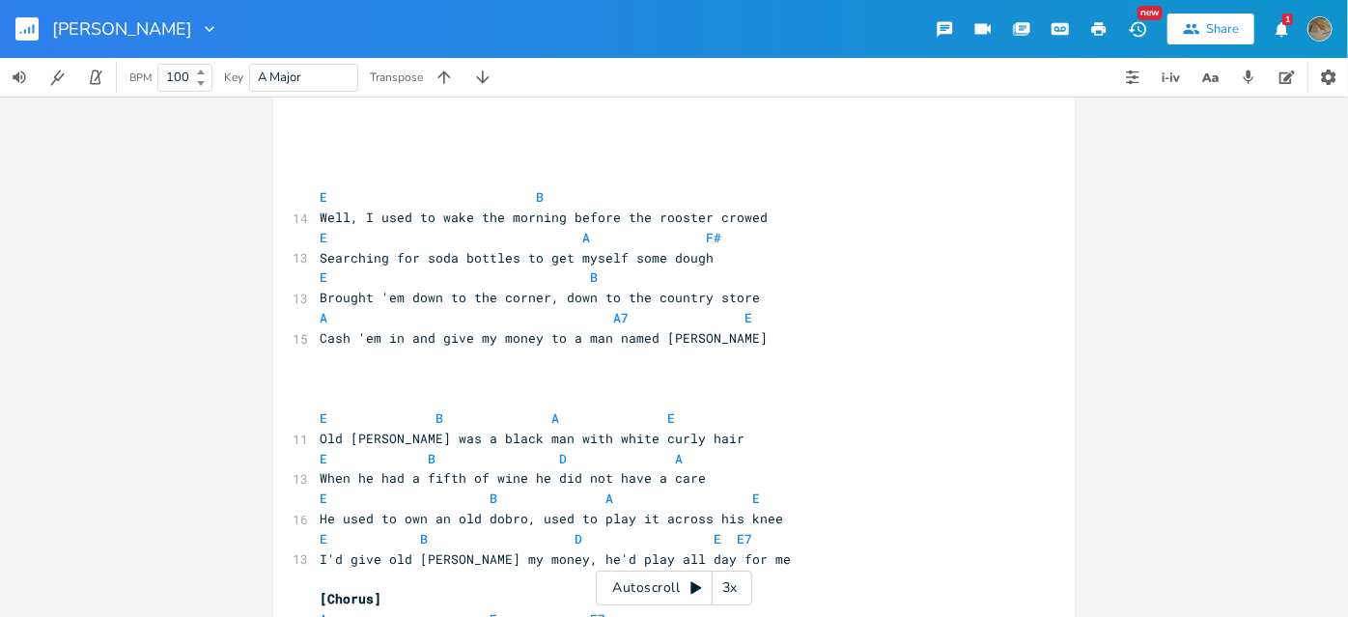
scroll to position [0, 0]
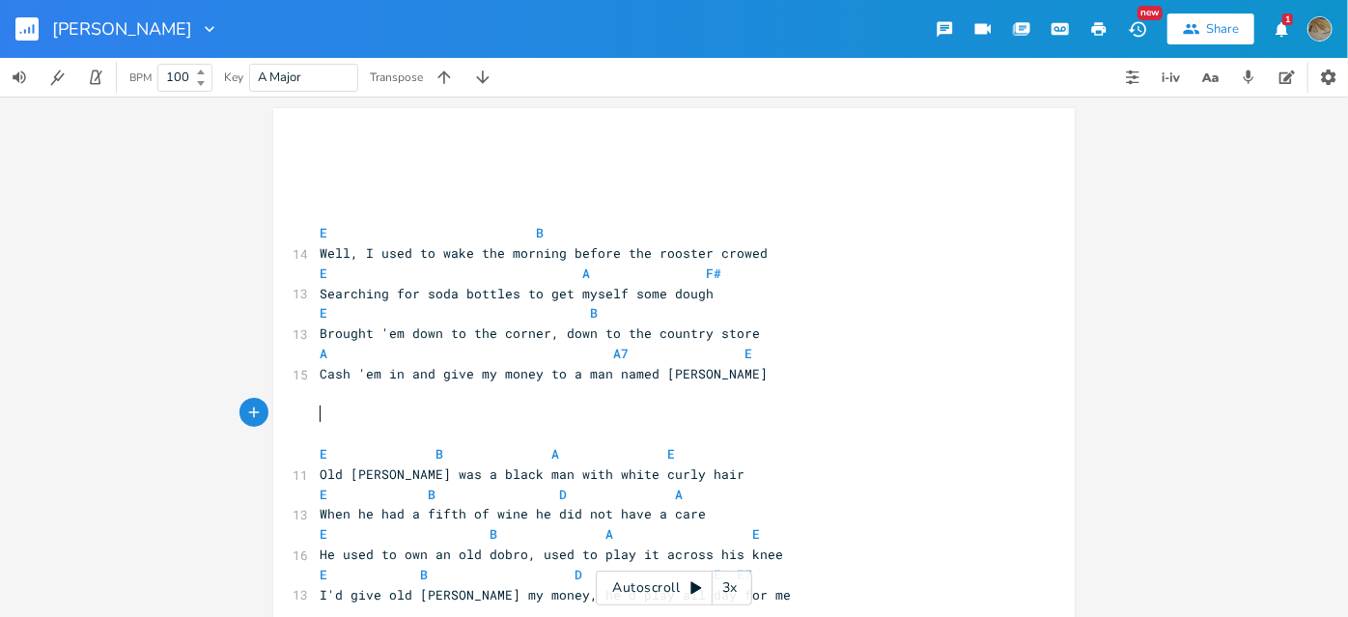
click at [322, 424] on pre "​" at bounding box center [664, 434] width 697 height 20
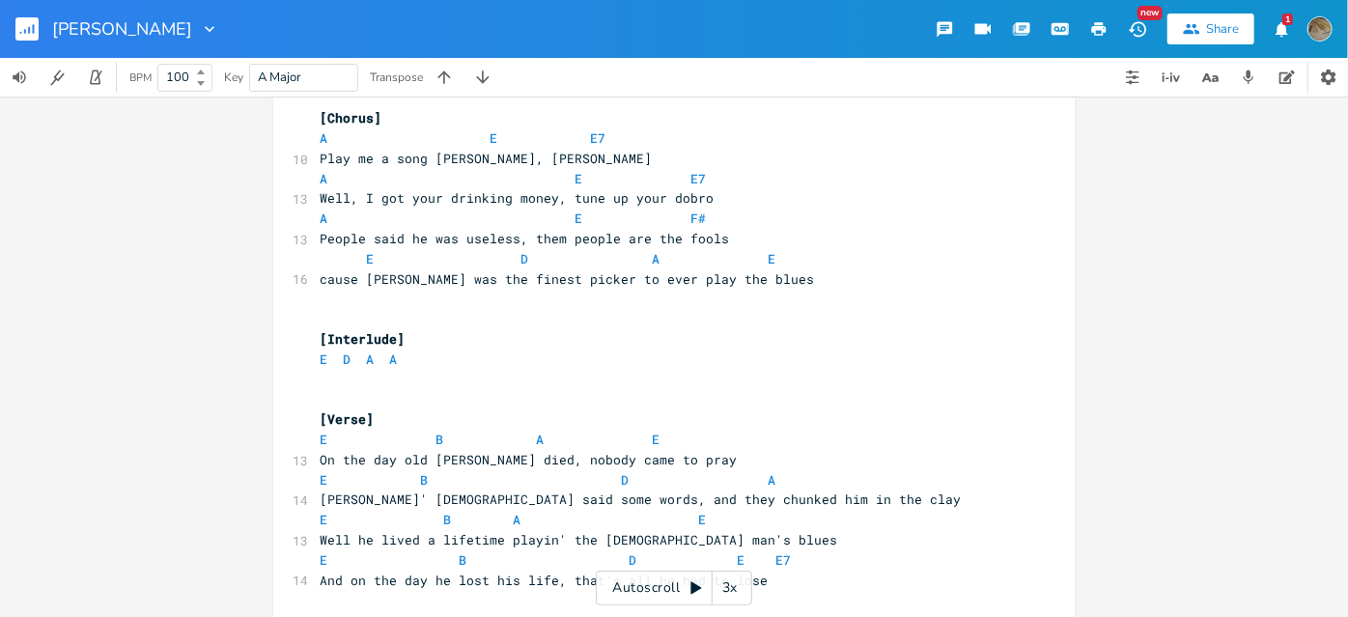
scroll to position [1053, 0]
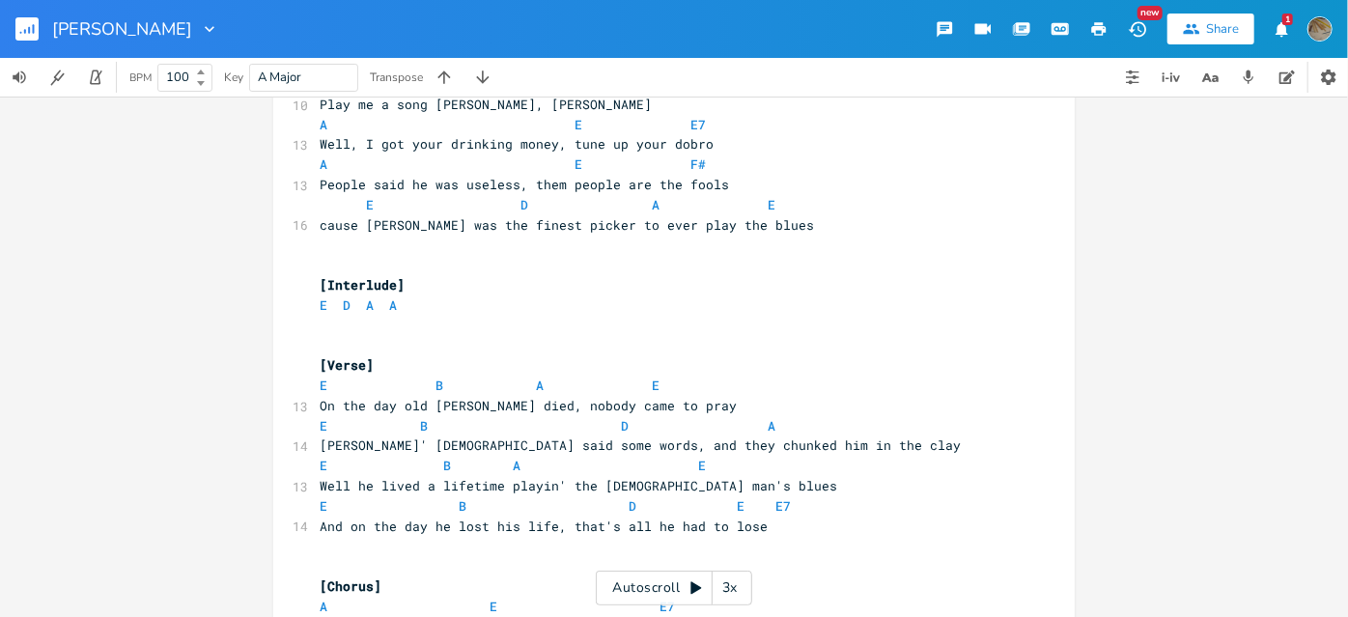
click at [333, 332] on pre "​" at bounding box center [664, 326] width 697 height 20
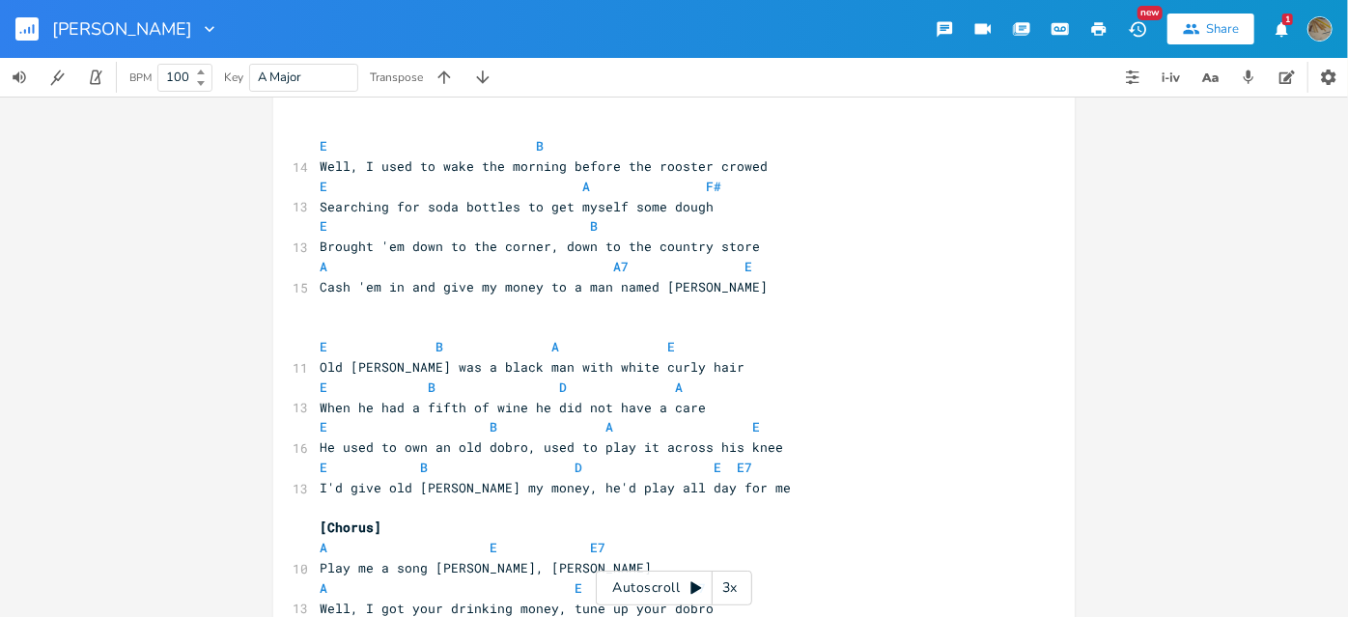
scroll to position [0, 0]
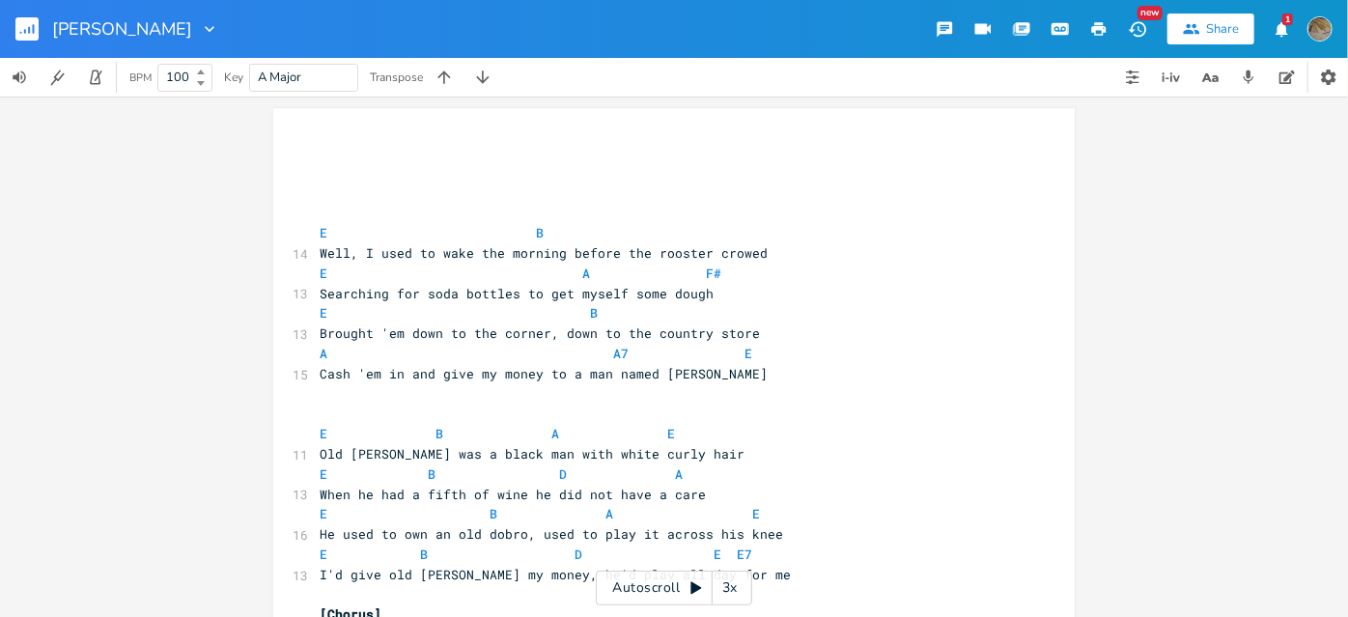
click at [695, 591] on icon at bounding box center [696, 588] width 11 height 13
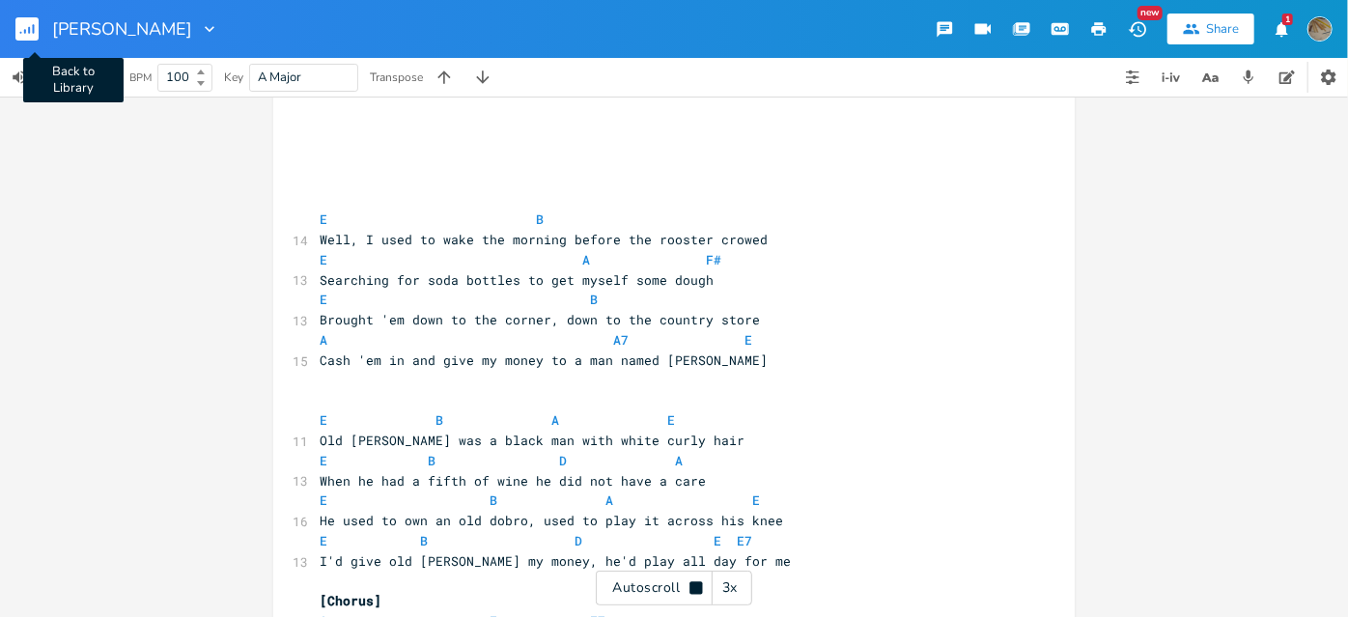
click at [30, 28] on rect "button" at bounding box center [26, 28] width 23 height 23
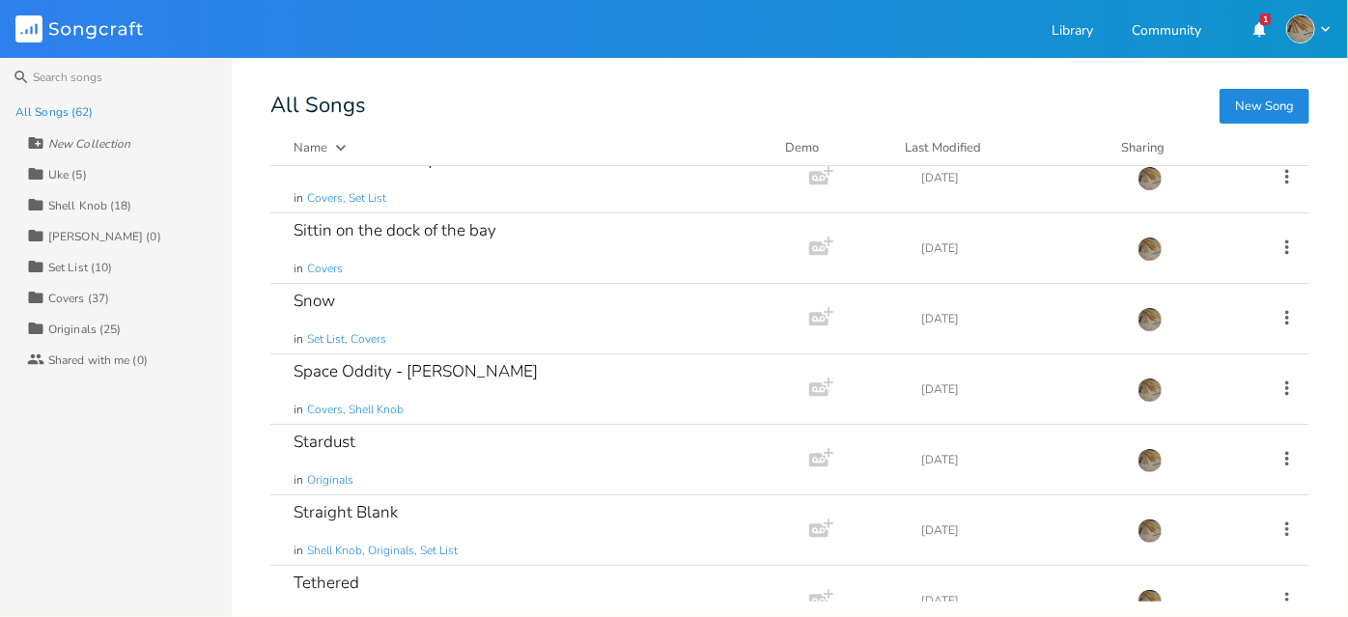
scroll to position [3919, 0]
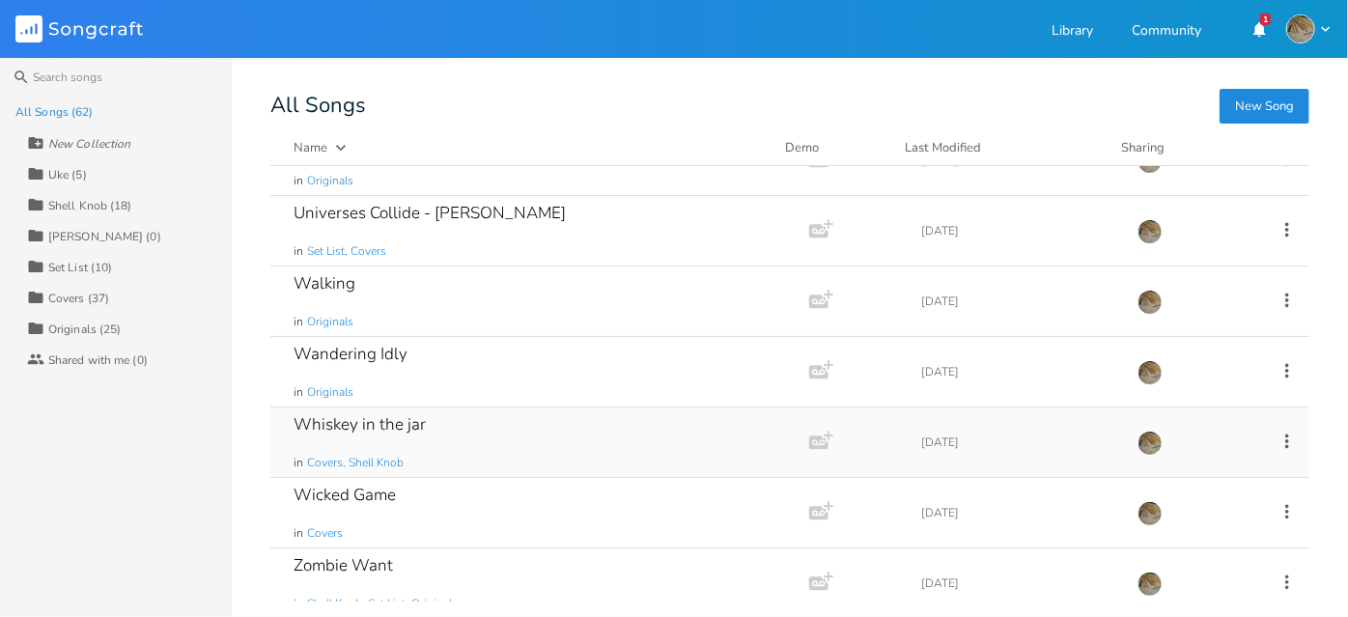
click at [507, 428] on div "Whiskey in the jar in Covers, Shell Knob" at bounding box center [536, 443] width 485 height 70
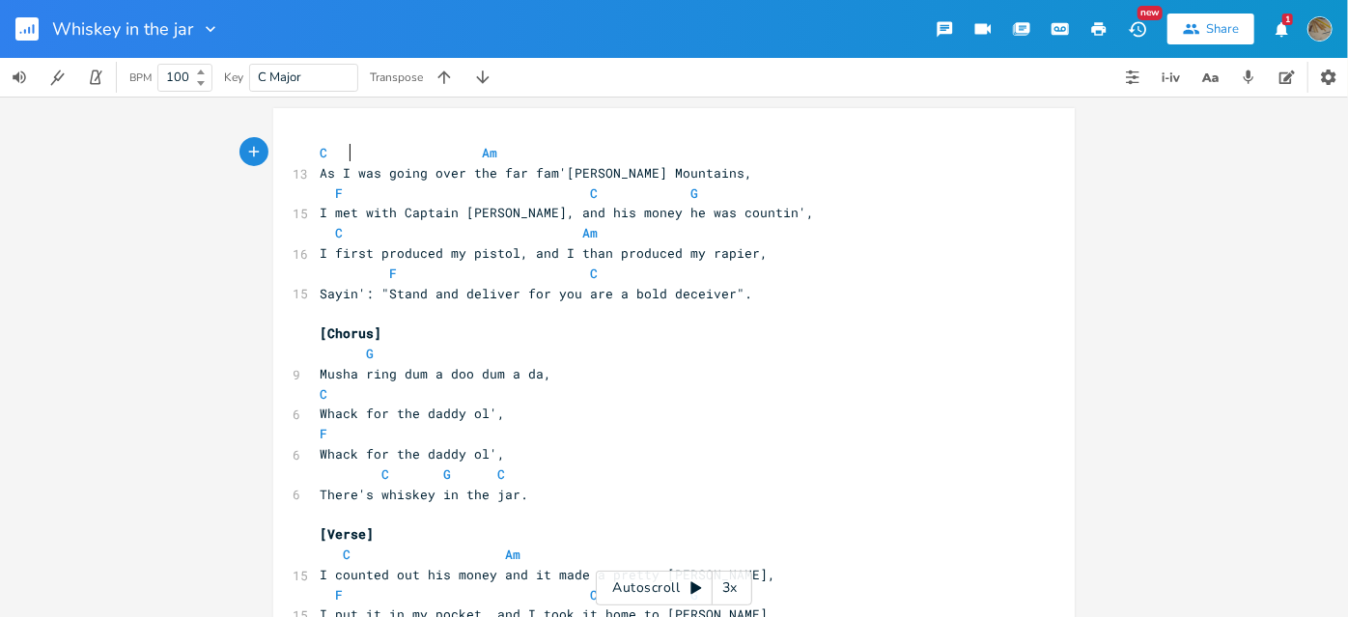
click at [345, 156] on span "C Am" at bounding box center [409, 152] width 178 height 17
